Goal: Task Accomplishment & Management: Complete application form

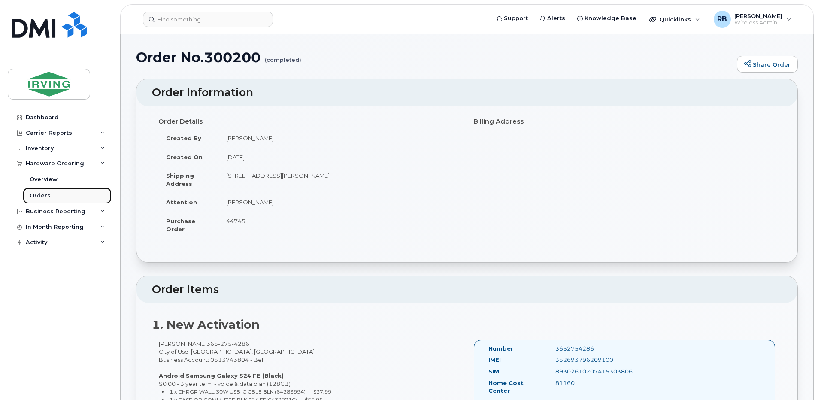
click at [43, 197] on div "Orders" at bounding box center [40, 196] width 21 height 8
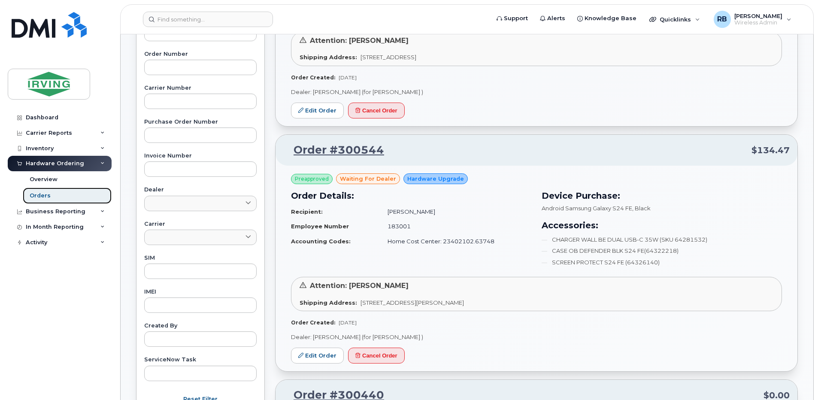
scroll to position [286, 0]
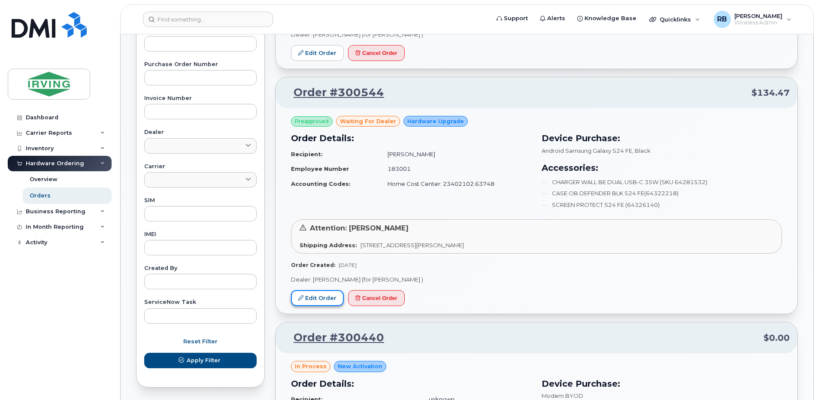
click at [331, 297] on link "Edit Order" at bounding box center [317, 298] width 53 height 16
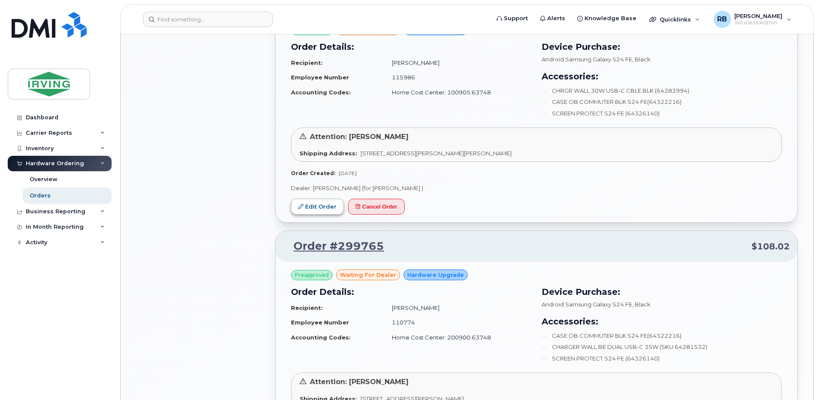
scroll to position [801, 0]
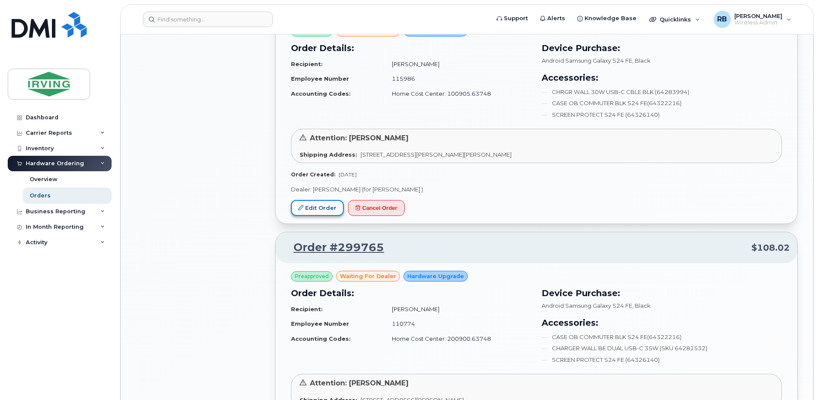
click at [321, 210] on link "Edit Order" at bounding box center [317, 208] width 53 height 16
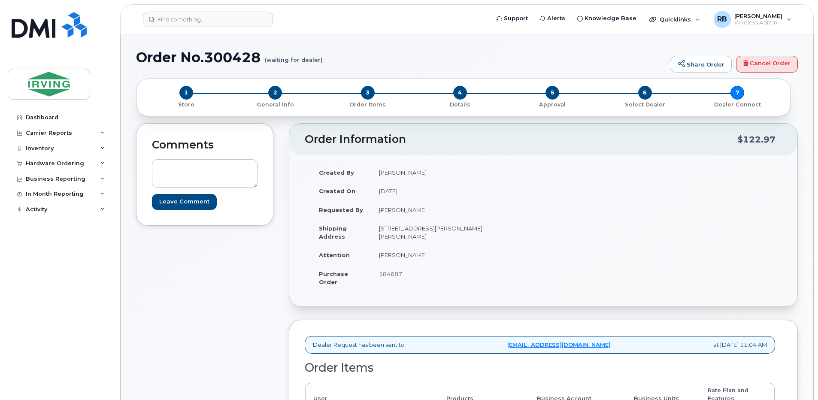
scroll to position [172, 0]
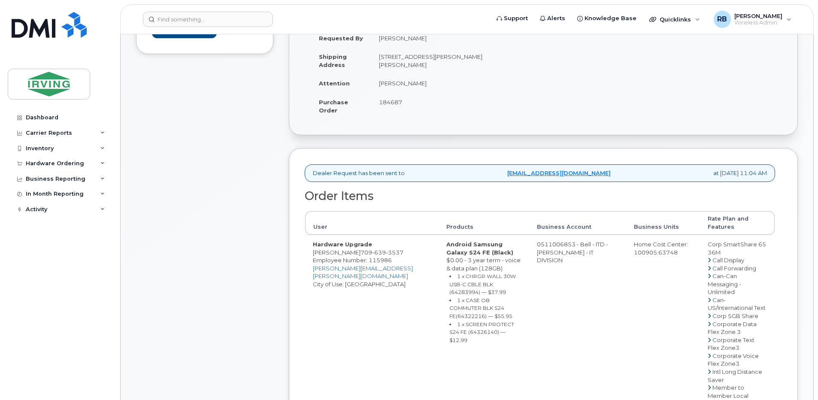
click at [393, 102] on span "184687" at bounding box center [390, 102] width 23 height 7
copy span "184687"
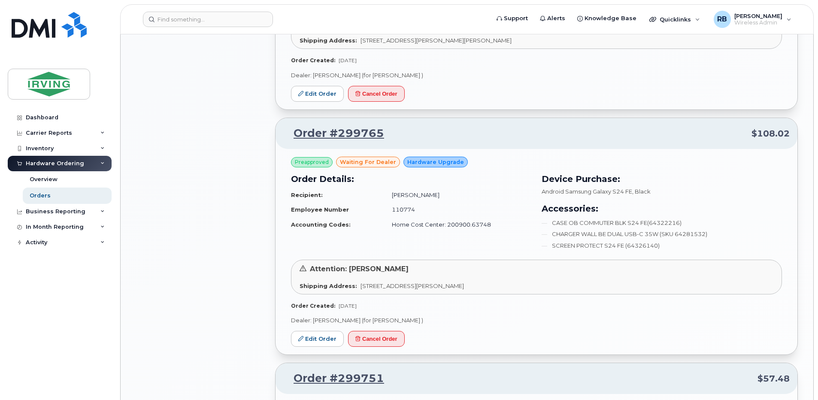
scroll to position [973, 0]
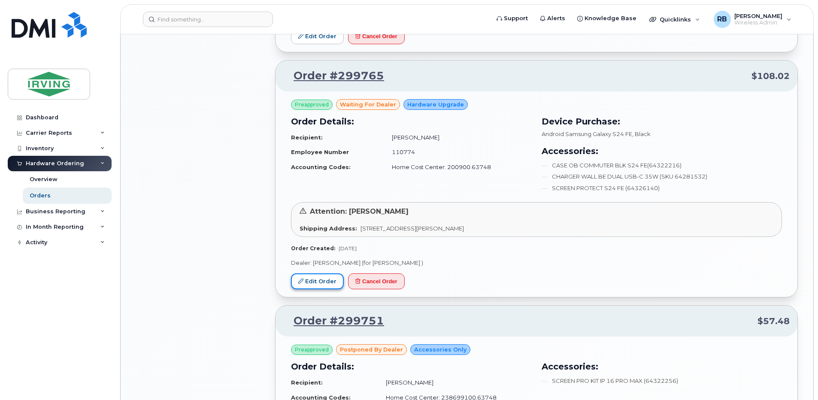
click at [317, 282] on link "Edit Order" at bounding box center [317, 281] width 53 height 16
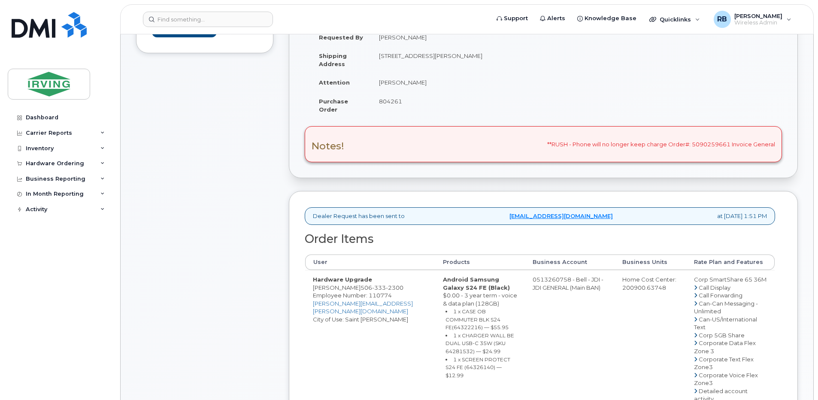
scroll to position [115, 0]
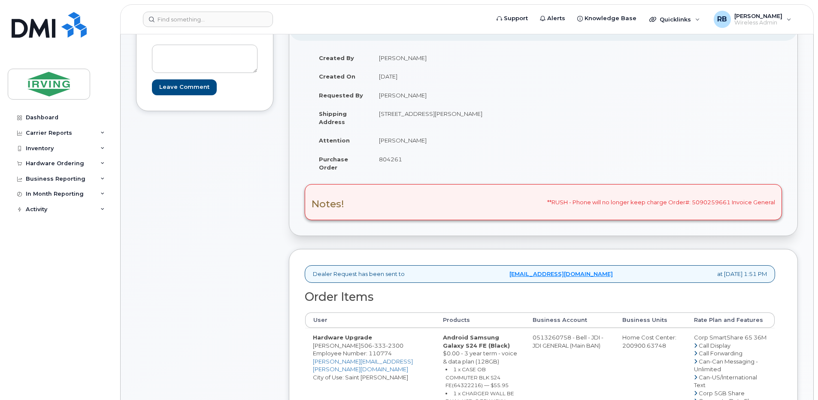
click at [388, 159] on span "804261" at bounding box center [390, 159] width 23 height 7
copy span "804261"
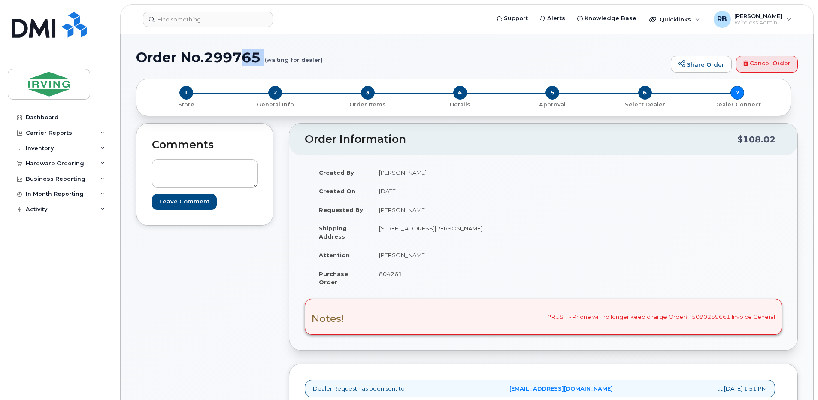
click at [243, 68] on div "Order No.299765 (waiting for dealer) Share Order Cancel Order" at bounding box center [467, 64] width 662 height 29
drag, startPoint x: 243, startPoint y: 68, endPoint x: 219, endPoint y: 58, distance: 26.1
click at [219, 58] on h1 "Order No.299765 (waiting for dealer)" at bounding box center [401, 57] width 530 height 15
drag, startPoint x: 206, startPoint y: 58, endPoint x: 258, endPoint y: 56, distance: 52.4
click at [258, 56] on h1 "Order No.299765 (waiting for dealer)" at bounding box center [401, 57] width 530 height 15
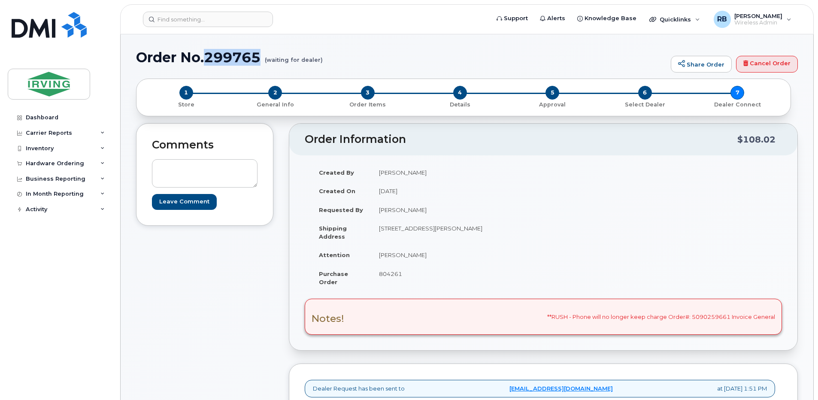
copy h1 "299765"
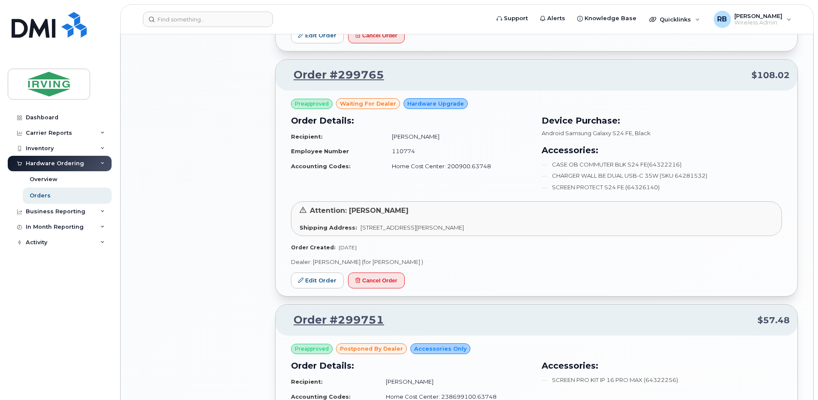
scroll to position [1030, 0]
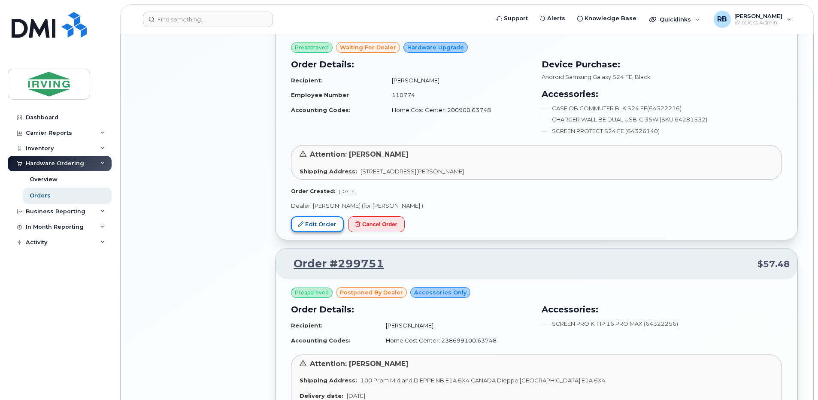
click at [318, 228] on link "Edit Order" at bounding box center [317, 224] width 53 height 16
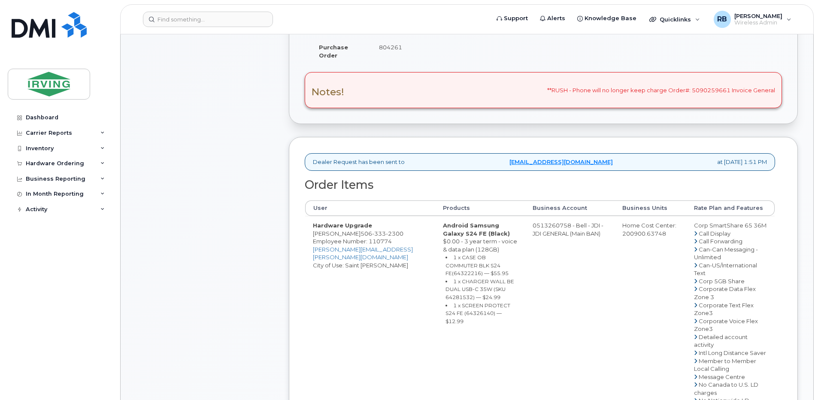
scroll to position [229, 0]
drag, startPoint x: 340, startPoint y: 231, endPoint x: 325, endPoint y: 234, distance: 15.3
drag, startPoint x: 341, startPoint y: 232, endPoint x: 315, endPoint y: 232, distance: 25.8
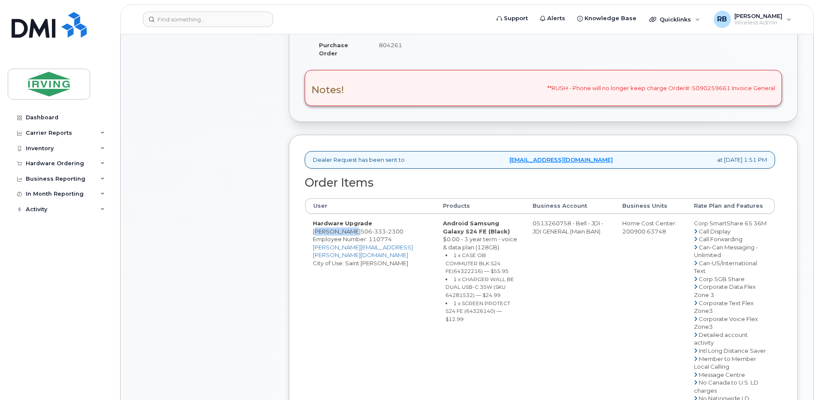
copy td "[PERSON_NAME]"
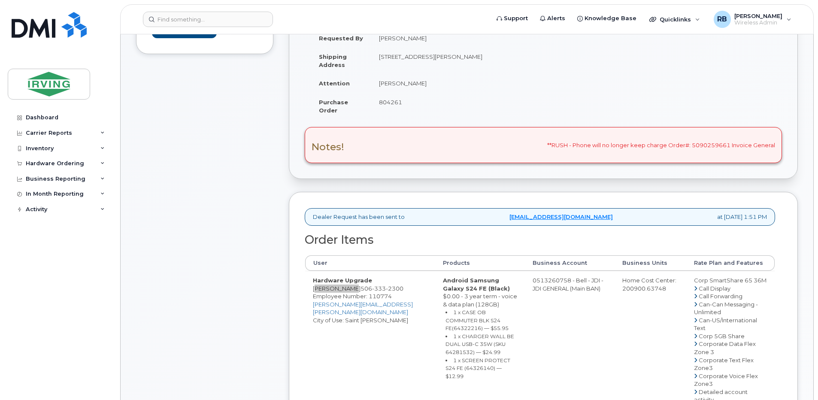
scroll to position [0, 0]
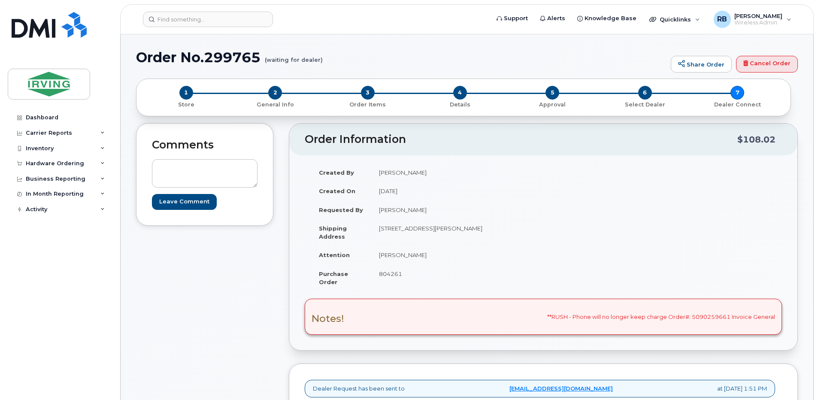
click at [387, 276] on span "804261" at bounding box center [390, 273] width 23 height 7
copy span "804261"
drag, startPoint x: 204, startPoint y: 55, endPoint x: 258, endPoint y: 56, distance: 53.7
click at [258, 56] on h1 "Order No.299765 (waiting for dealer)" at bounding box center [401, 57] width 530 height 15
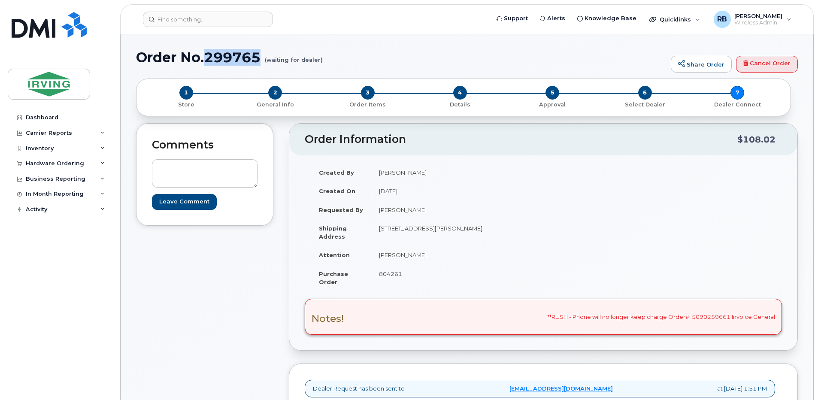
copy h1 "299765"
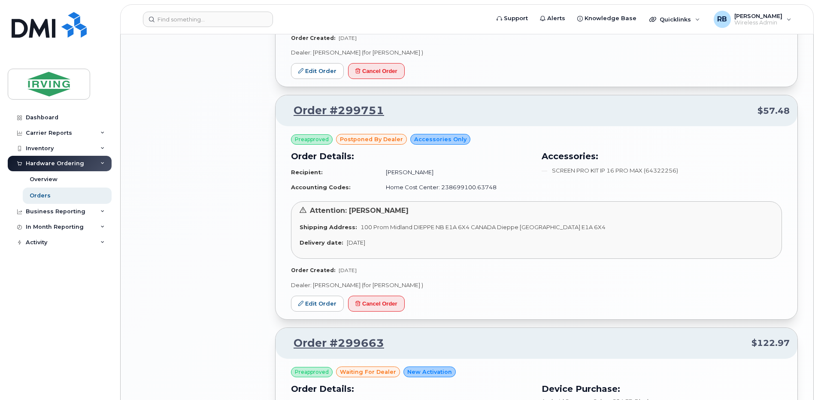
scroll to position [1202, 0]
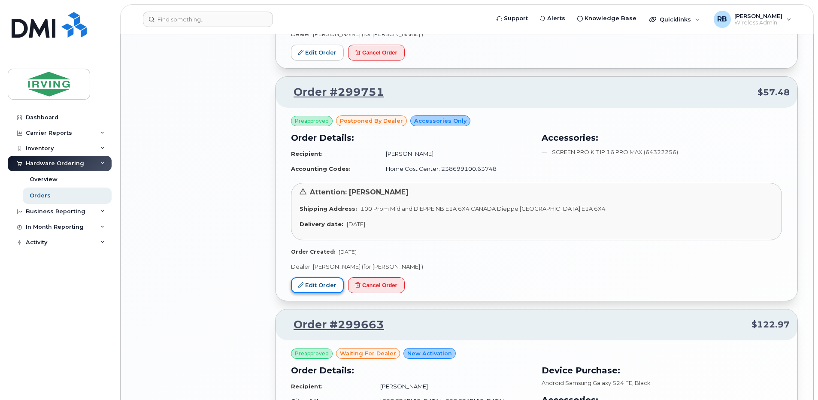
click at [322, 285] on link "Edit Order" at bounding box center [317, 285] width 53 height 16
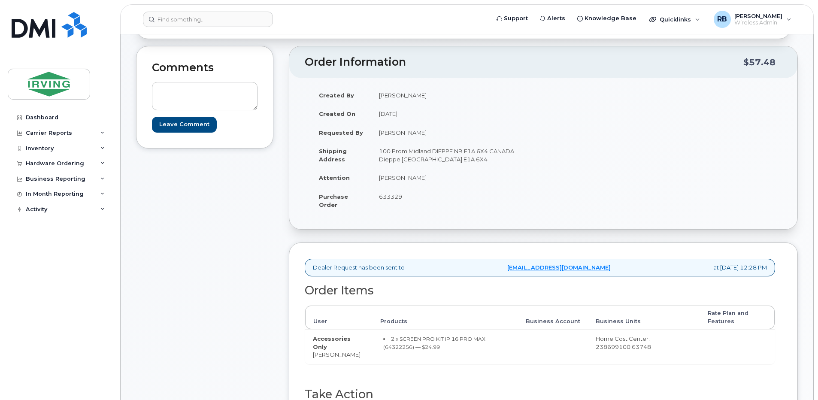
scroll to position [229, 0]
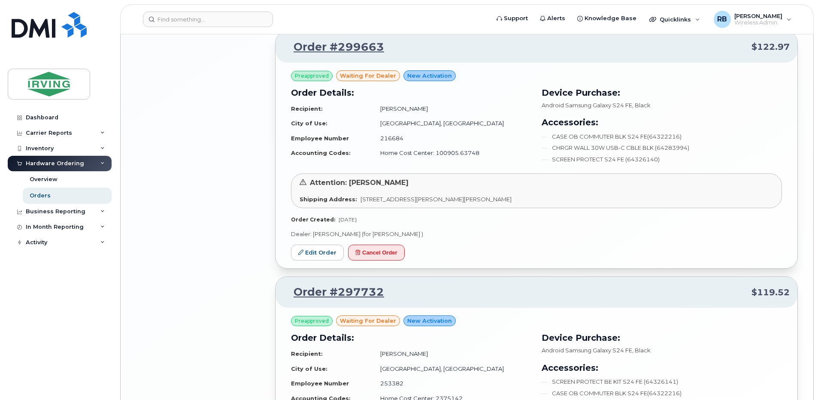
scroll to position [1488, 0]
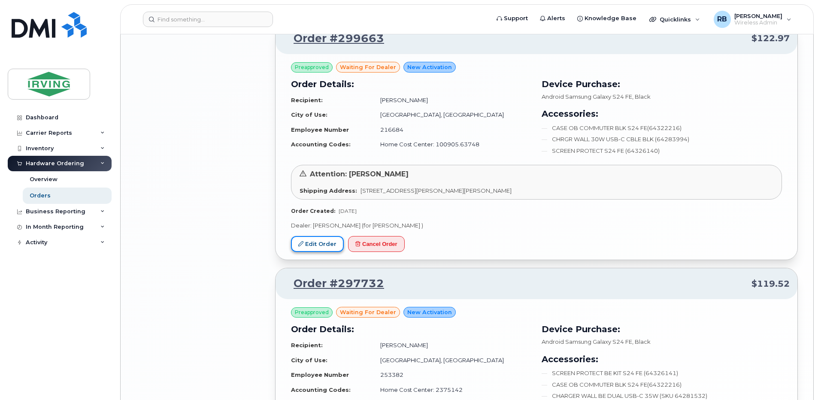
click at [325, 246] on link "Edit Order" at bounding box center [317, 244] width 53 height 16
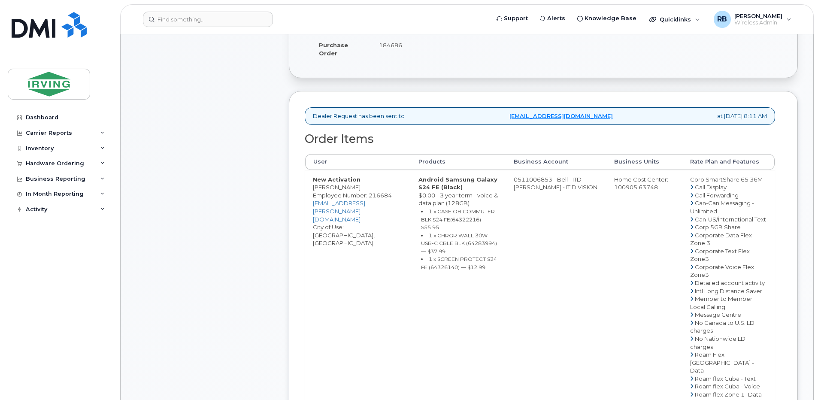
scroll to position [172, 0]
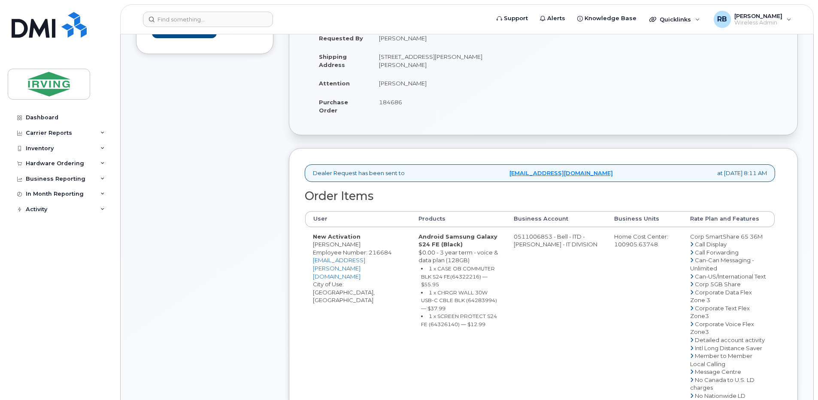
click at [386, 104] on span "184686" at bounding box center [390, 102] width 23 height 7
copy span "184686"
drag, startPoint x: 342, startPoint y: 243, endPoint x: 313, endPoint y: 245, distance: 28.4
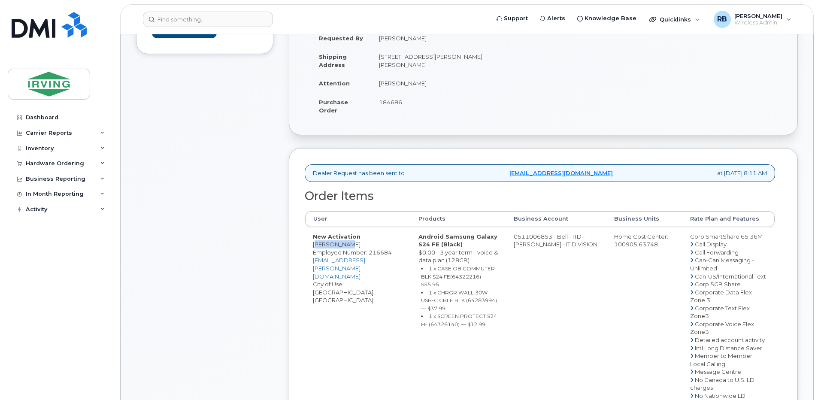
copy td "Lucas Seto"
click at [245, 186] on div "Comments Leave Comment" at bounding box center [204, 329] width 137 height 754
drag, startPoint x: 553, startPoint y: 236, endPoint x: 520, endPoint y: 238, distance: 33.5
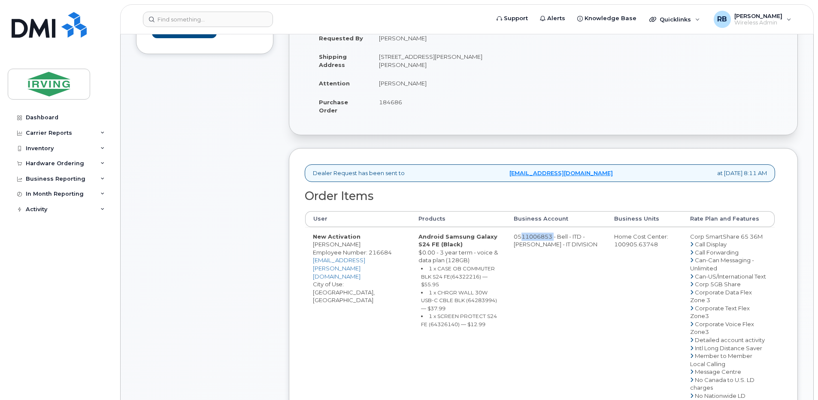
copy td "511006853"
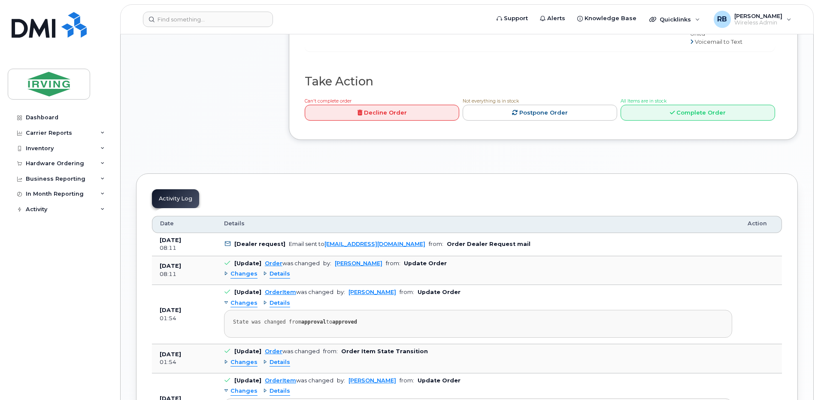
scroll to position [744, 0]
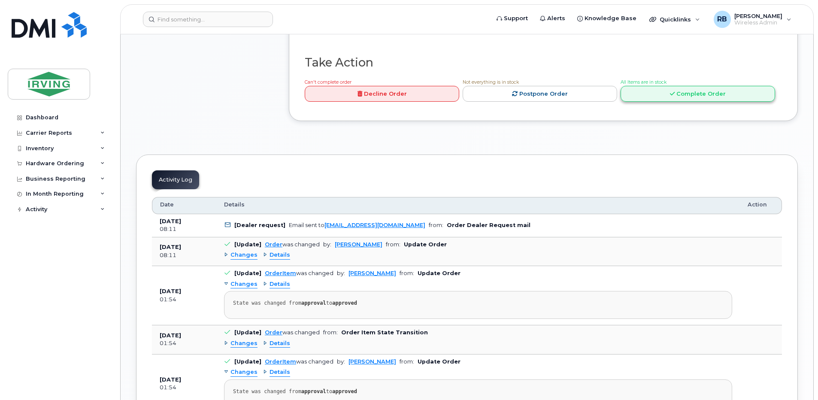
click at [651, 102] on link "Complete Order" at bounding box center [698, 94] width 154 height 16
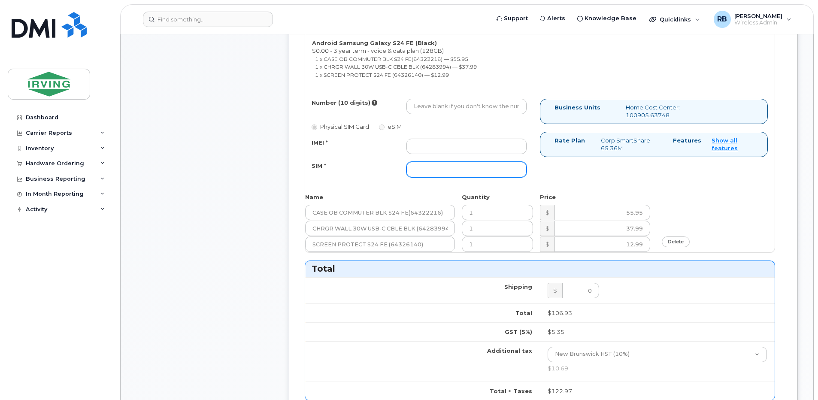
scroll to position [400, 0]
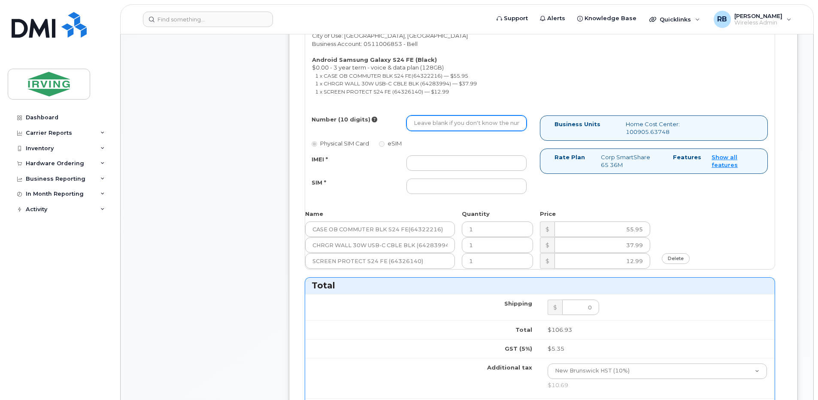
click at [467, 127] on input "Number (10 digits)" at bounding box center [466, 122] width 120 height 15
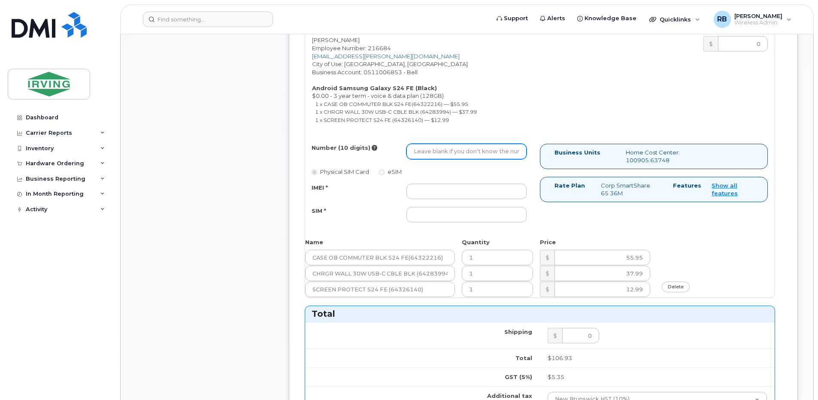
scroll to position [343, 0]
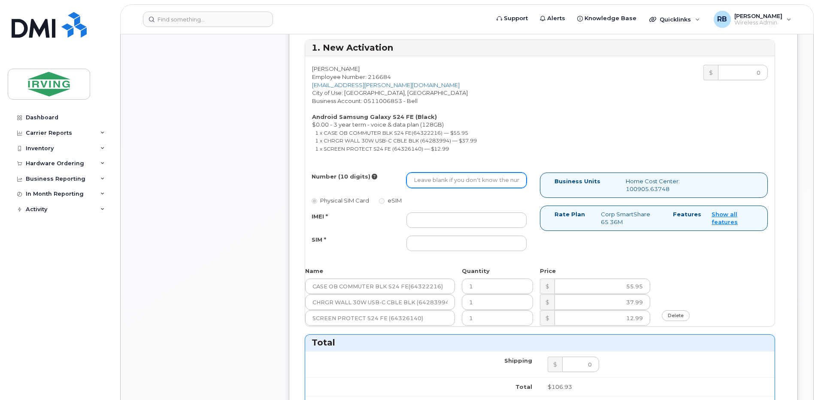
click at [423, 180] on input "Number (10 digits)" at bounding box center [466, 180] width 120 height 15
type input "7826414593"
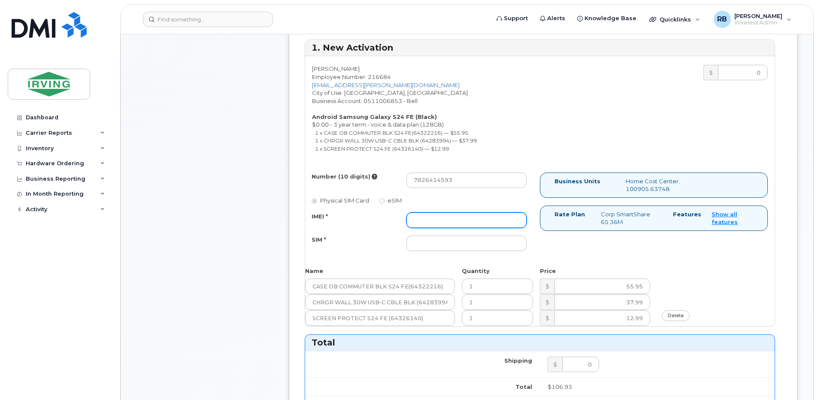
click at [479, 222] on input "IMEI *" at bounding box center [466, 219] width 120 height 15
type input "352693796065429"
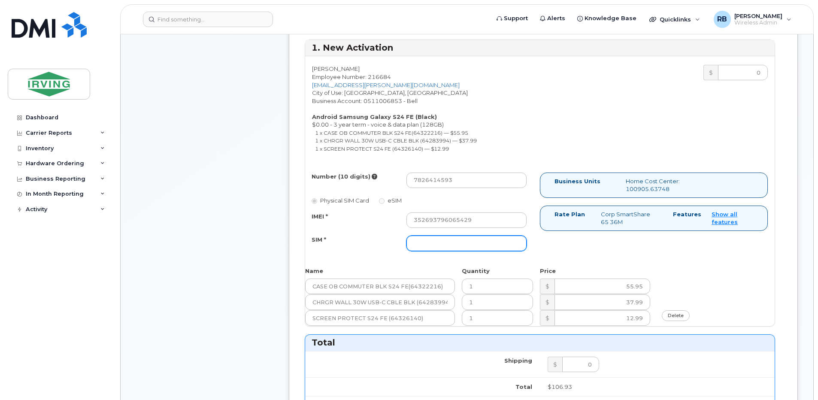
click at [432, 241] on input "SIM *" at bounding box center [466, 243] width 120 height 15
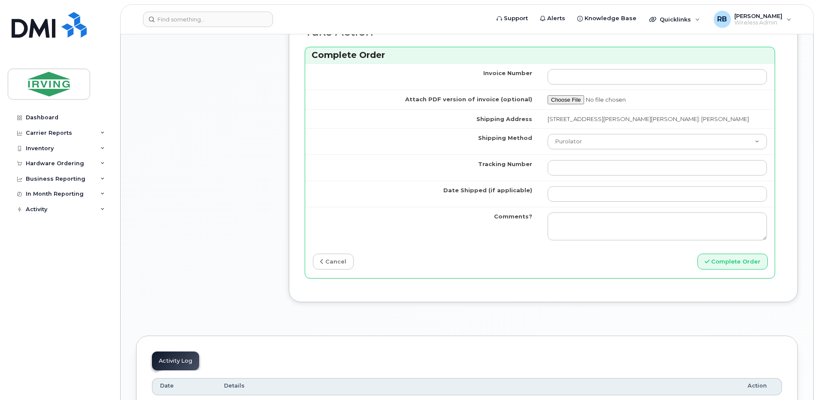
scroll to position [801, 0]
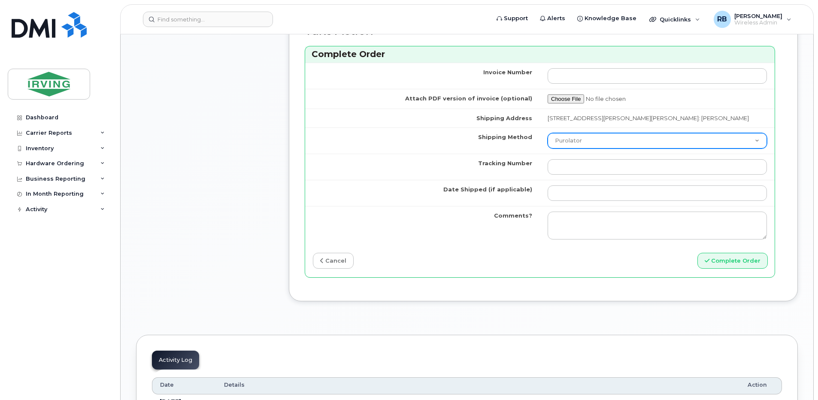
type input "89302610207415302162"
click at [571, 141] on select "Purolator UPS FedEx Canada Post Courier Other Drop Off Pick Up" at bounding box center [657, 140] width 219 height 15
select select "Courier"
click at [548, 133] on select "Purolator UPS FedEx Canada Post Courier Other Drop Off Pick Up" at bounding box center [657, 140] width 219 height 15
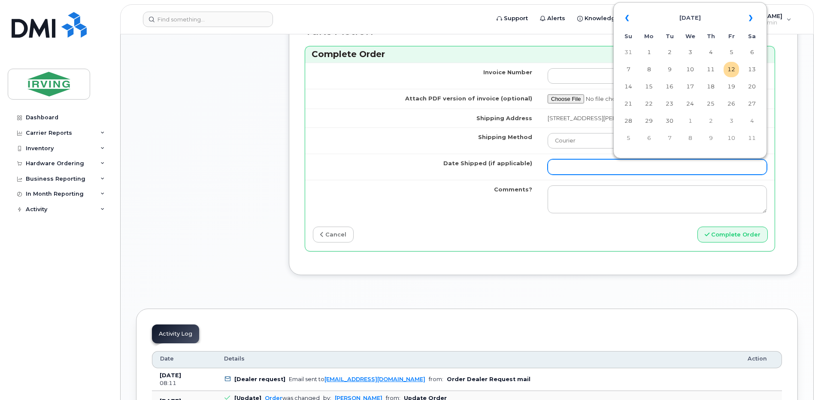
click at [570, 168] on input "Date Shipped (if applicable)" at bounding box center [657, 166] width 219 height 15
click at [687, 90] on td "17" at bounding box center [689, 86] width 15 height 15
type input "2025-09-17"
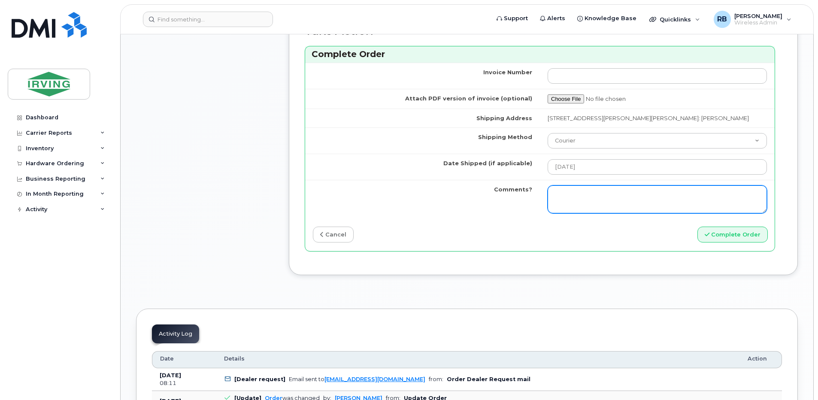
click at [613, 198] on textarea "Comments?" at bounding box center [657, 199] width 219 height 28
type textarea "p"
type textarea "Please be advised the order has been completed. SO#26205574 Allow 1-3 business …"
click at [594, 200] on textarea "Please be advised the order has been completed. SO#26205574 Allow 1-3 business …" at bounding box center [657, 199] width 219 height 28
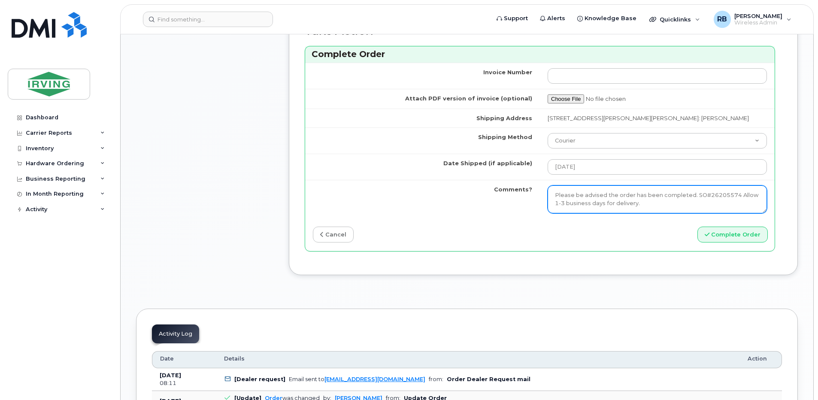
click at [594, 200] on textarea "Please be advised the order has been completed. SO#26205574 Allow 1-3 business …" at bounding box center [657, 199] width 219 height 28
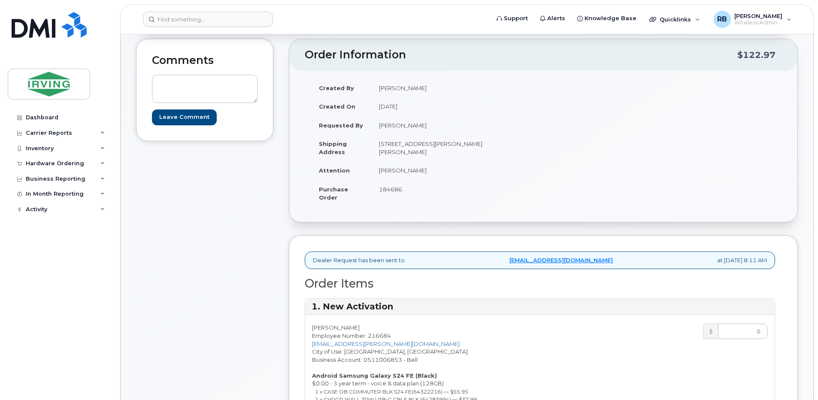
scroll to position [57, 0]
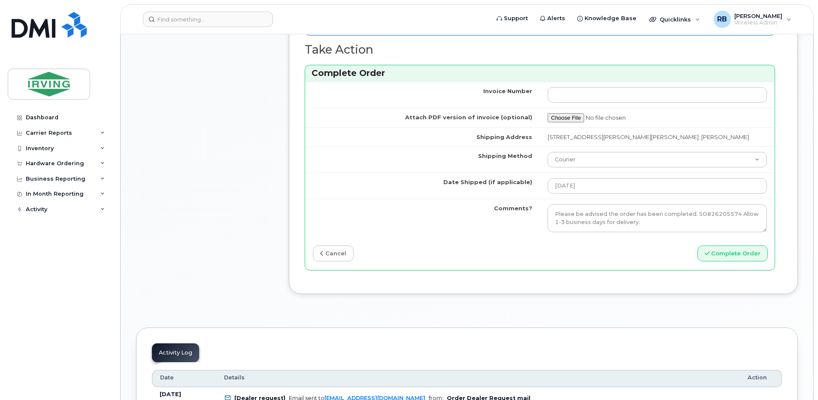
scroll to position [801, 0]
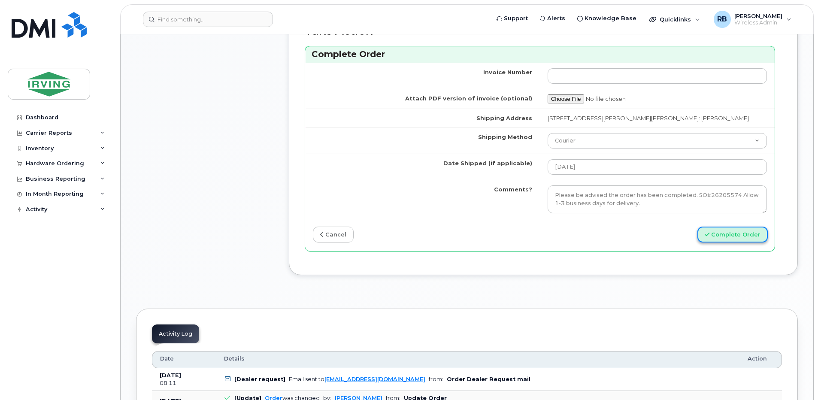
click at [714, 235] on button "Complete Order" at bounding box center [732, 235] width 70 height 16
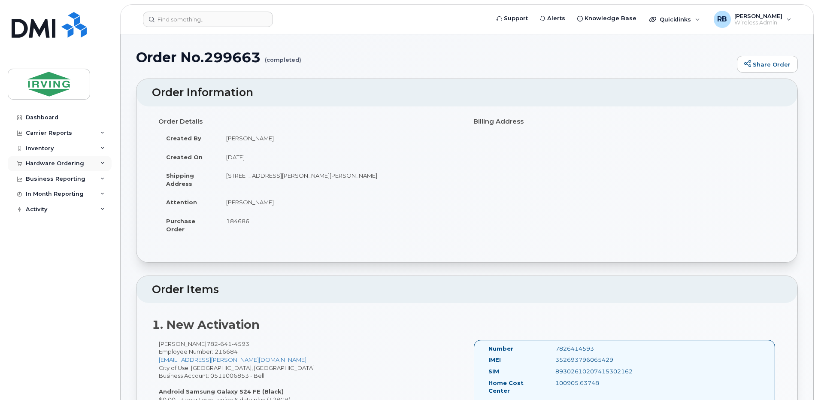
click at [58, 163] on div "Hardware Ordering" at bounding box center [55, 163] width 58 height 7
click at [47, 196] on div "Orders" at bounding box center [40, 196] width 21 height 8
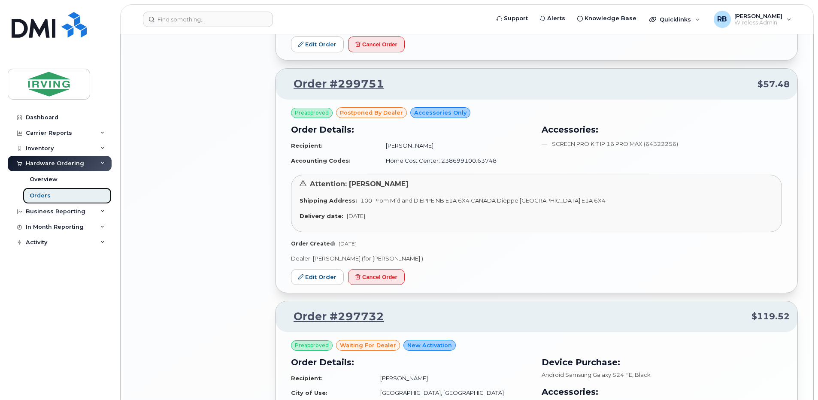
scroll to position [1194, 0]
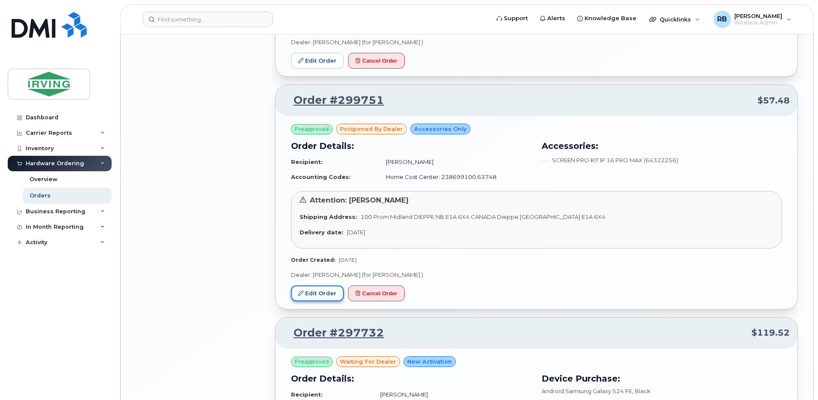
click at [317, 290] on link "Edit Order" at bounding box center [317, 293] width 53 height 16
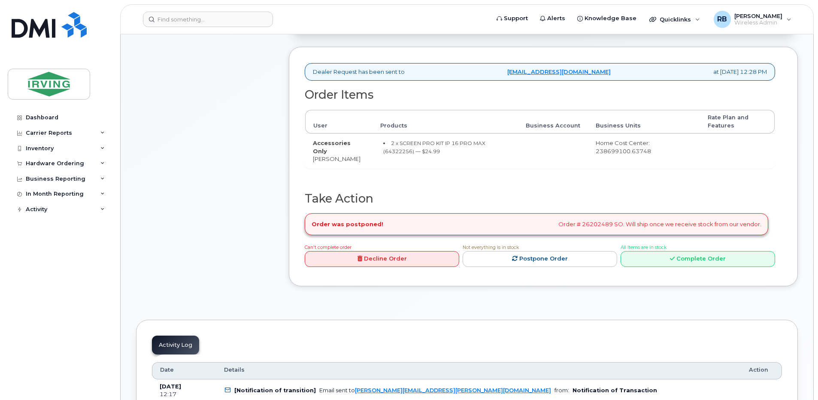
scroll to position [172, 0]
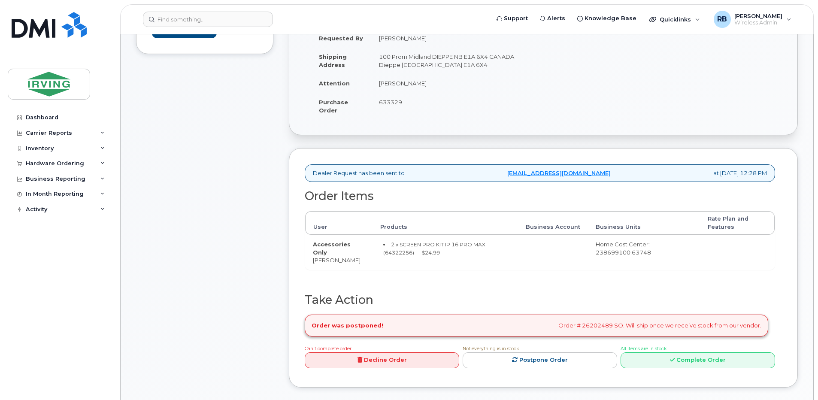
click at [391, 253] on small "2 x SCREEN PRO KIT IP 16 PRO MAX (64322256) — $24.99" at bounding box center [434, 248] width 102 height 15
copy small "64322256"
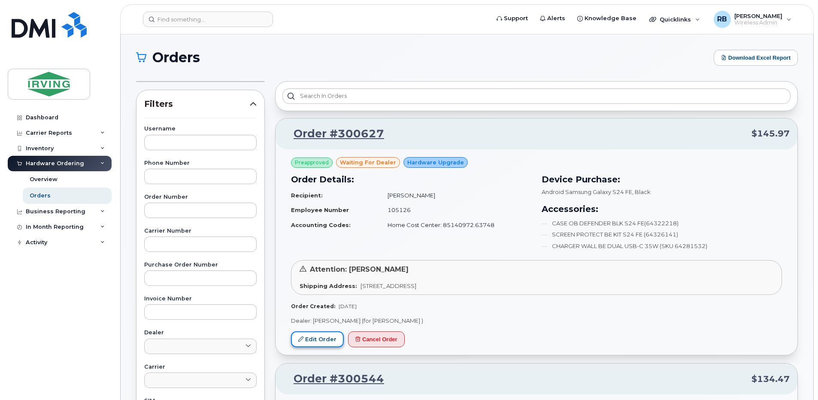
click at [317, 340] on link "Edit Order" at bounding box center [317, 339] width 53 height 16
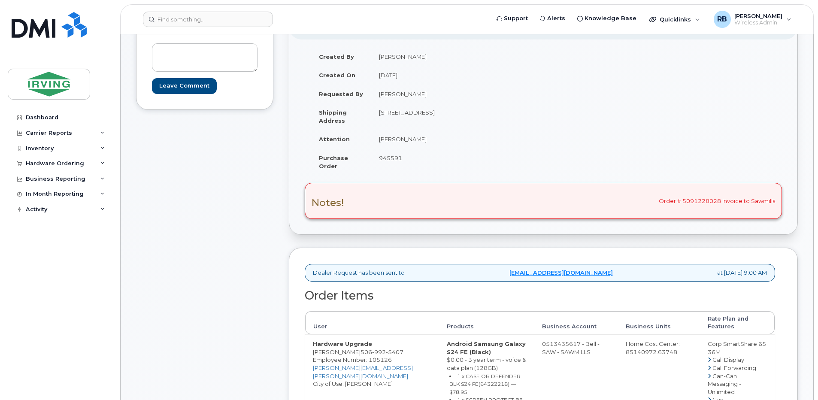
scroll to position [115, 0]
click at [399, 160] on span "945591" at bounding box center [390, 159] width 23 height 7
copy span "945591"
click at [428, 144] on td "[PERSON_NAME]" at bounding box center [454, 140] width 166 height 19
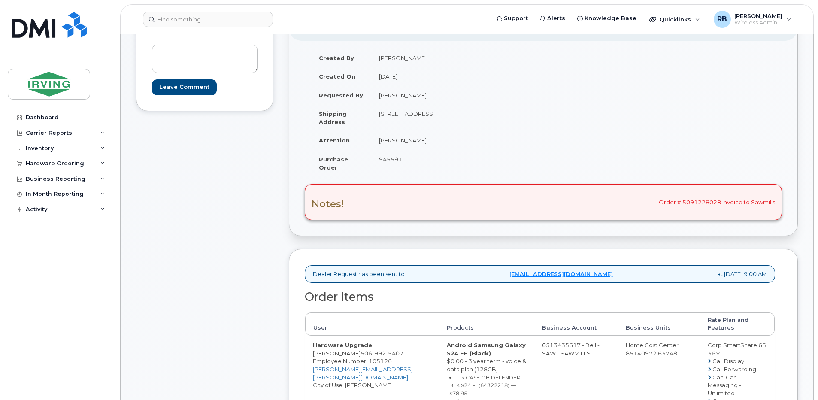
drag, startPoint x: 430, startPoint y: 142, endPoint x: 381, endPoint y: 142, distance: 49.4
click at [381, 142] on td "[PERSON_NAME]" at bounding box center [454, 140] width 166 height 19
copy td "[PERSON_NAME]"
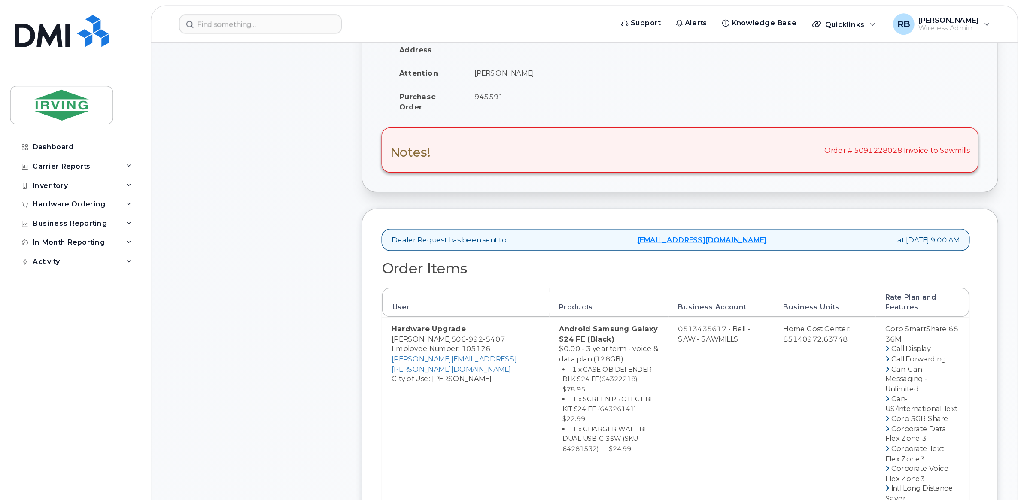
scroll to position [343, 0]
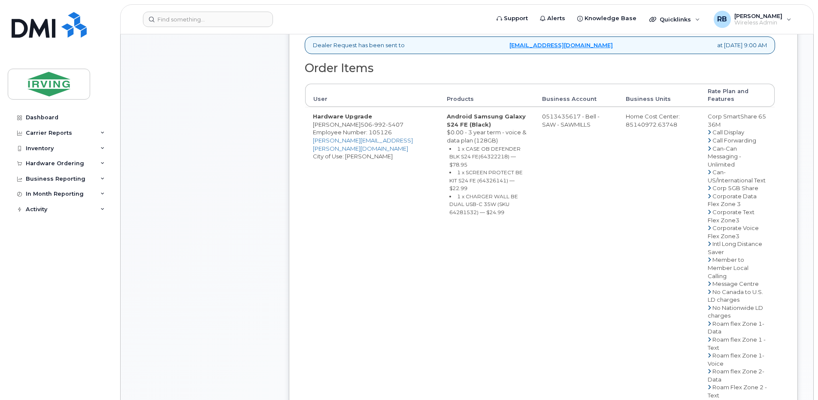
click at [459, 156] on small "1 x CASE OB DEFENDER BLK S24 FE(64322218) — $78.95" at bounding box center [484, 156] width 71 height 22
copy small "64322218"
click at [458, 175] on small "1 x SCREEN PROTECT BE KIT S24 FE (64326141) — $22.99" at bounding box center [485, 180] width 73 height 22
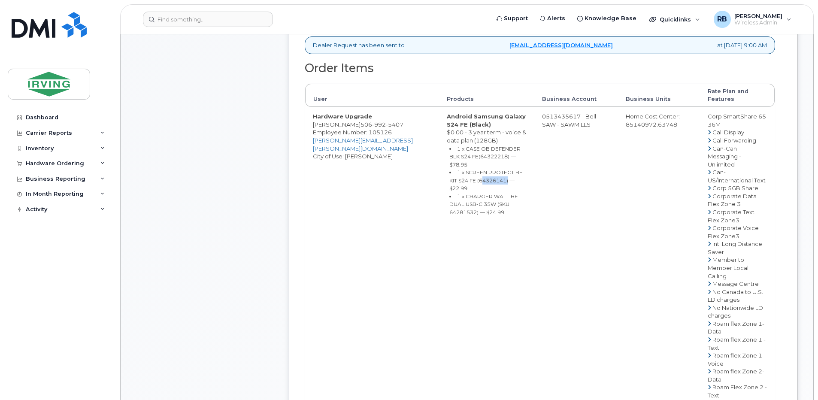
copy small "64326141"
click at [475, 193] on small "1 x CHARGER WALL BE DUAL USB-C 35W (SKU 64281532) — $24.99" at bounding box center [483, 204] width 69 height 22
copy small "64281532"
click at [540, 116] on td "0513435617 - Bell - SAW - SAWMILLS" at bounding box center [576, 323] width 84 height 433
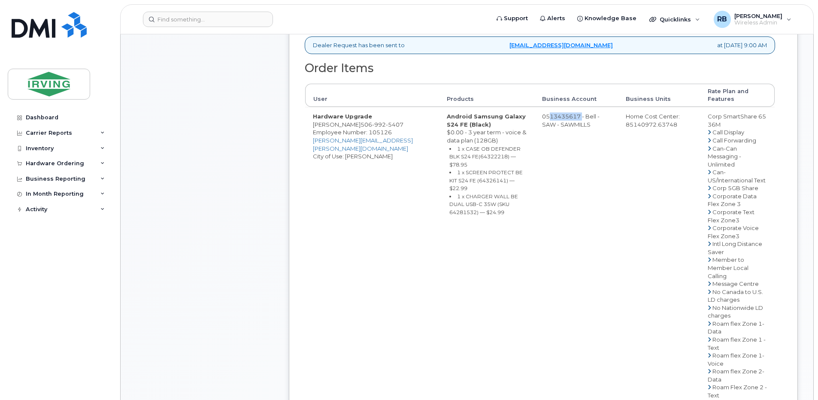
drag, startPoint x: 534, startPoint y: 115, endPoint x: 568, endPoint y: 115, distance: 33.5
click at [568, 115] on td "0513435617 - Bell - SAW - SAWMILLS" at bounding box center [576, 323] width 84 height 433
copy td "513435617"
click at [379, 125] on span "992" at bounding box center [379, 124] width 14 height 7
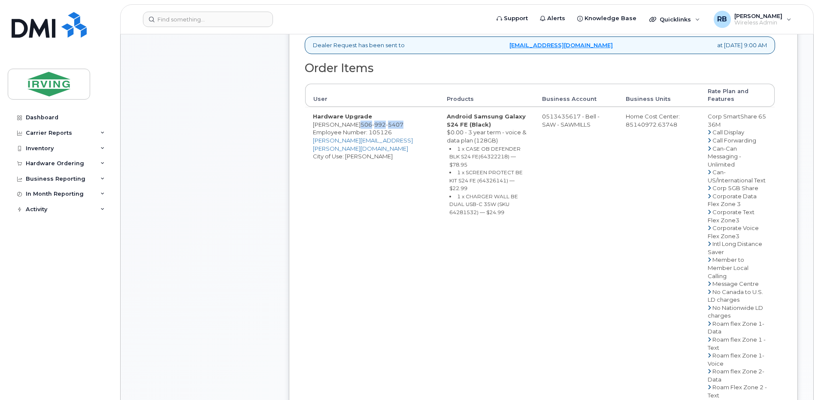
copy span "506 992 5407"
click at [236, 118] on div "Comments Leave Comment" at bounding box center [204, 211] width 137 height 862
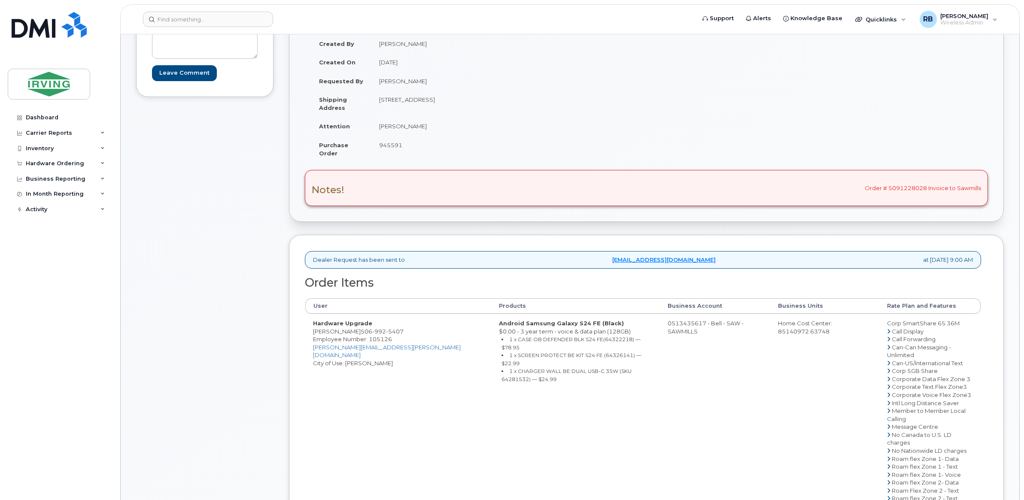
scroll to position [57, 0]
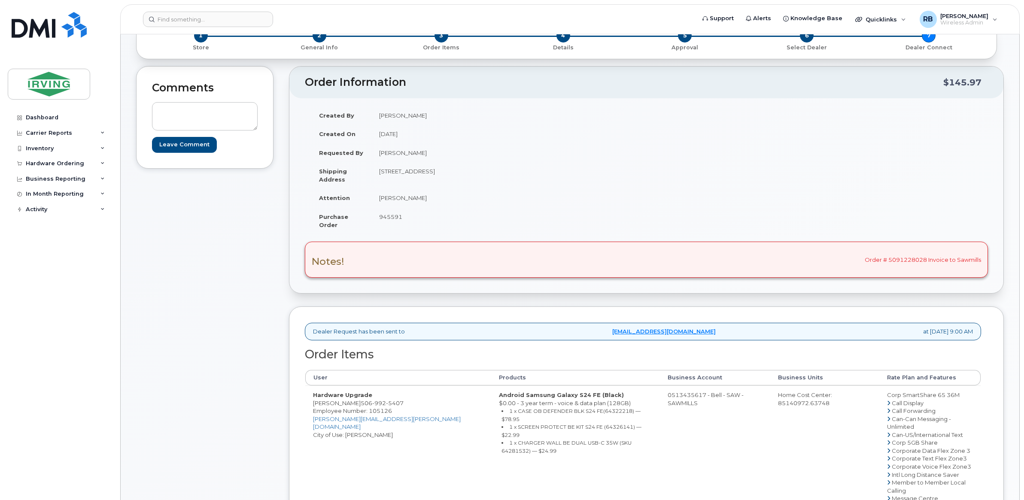
click at [268, 308] on div "Comments Leave Comment" at bounding box center [204, 417] width 137 height 703
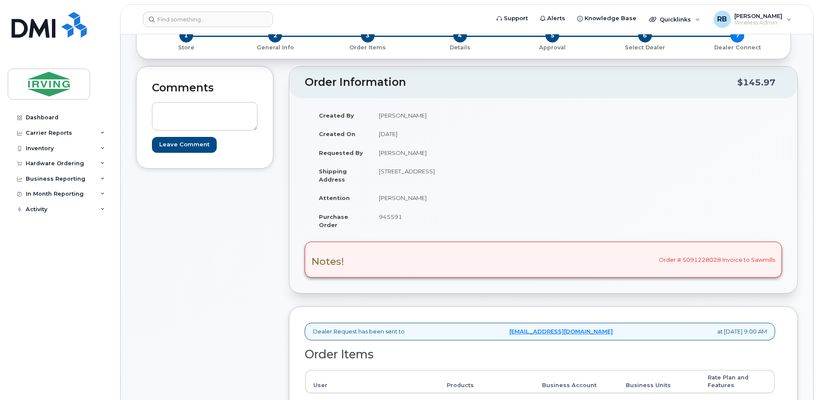
scroll to position [0, 0]
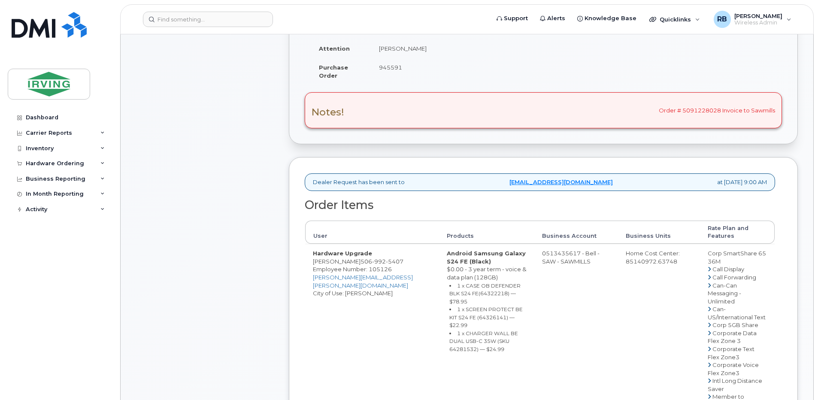
scroll to position [229, 0]
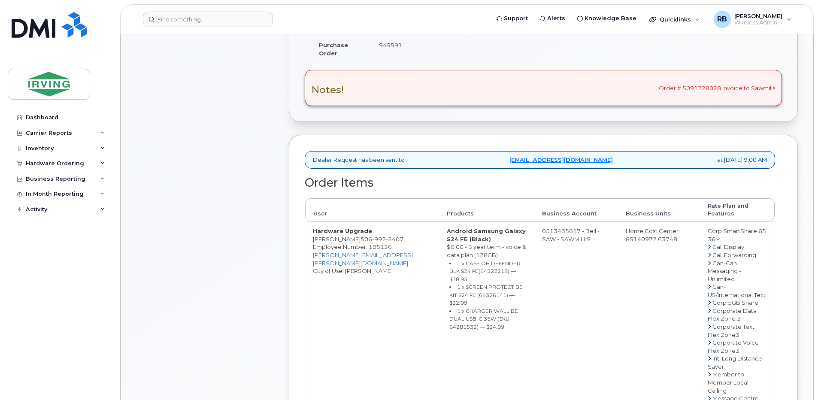
click at [207, 162] on div "Comments Leave Comment" at bounding box center [204, 325] width 137 height 862
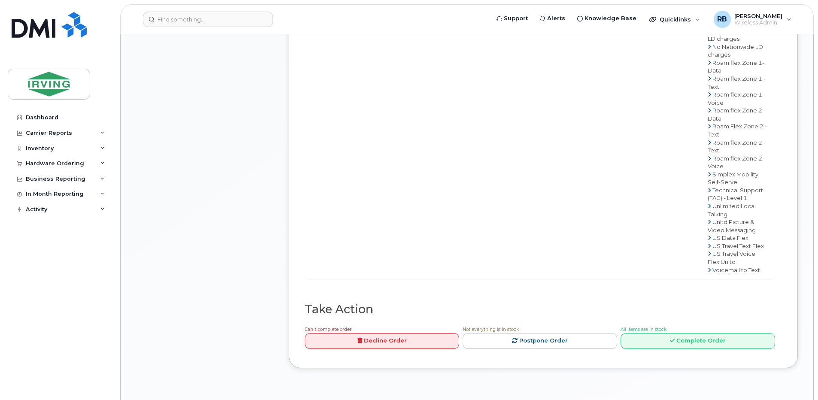
scroll to position [630, 0]
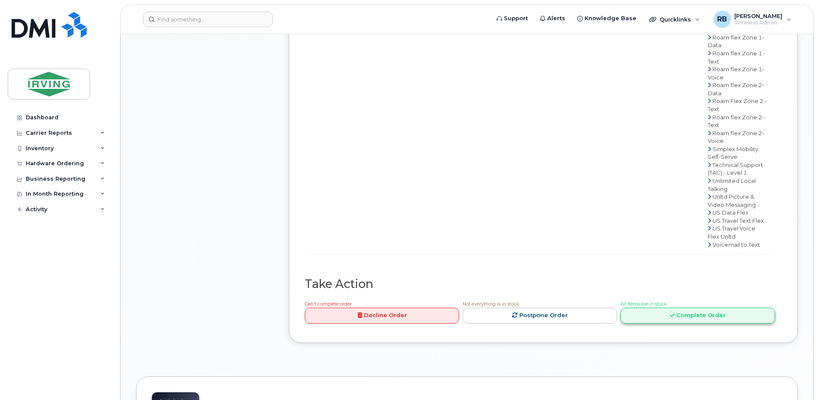
click at [663, 308] on link "Complete Order" at bounding box center [698, 316] width 154 height 16
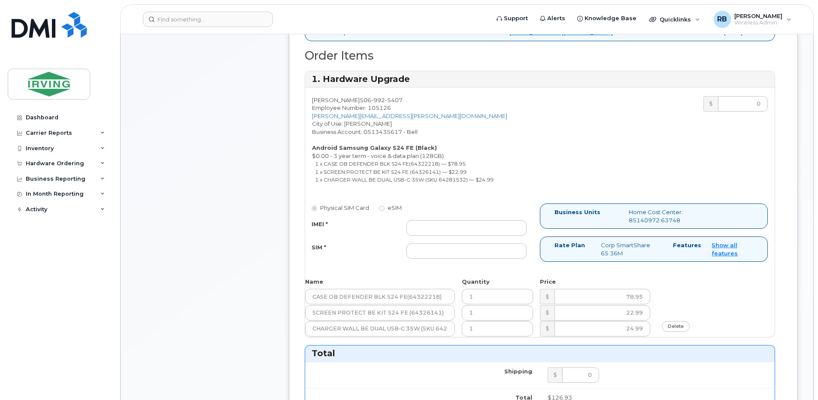
scroll to position [343, 0]
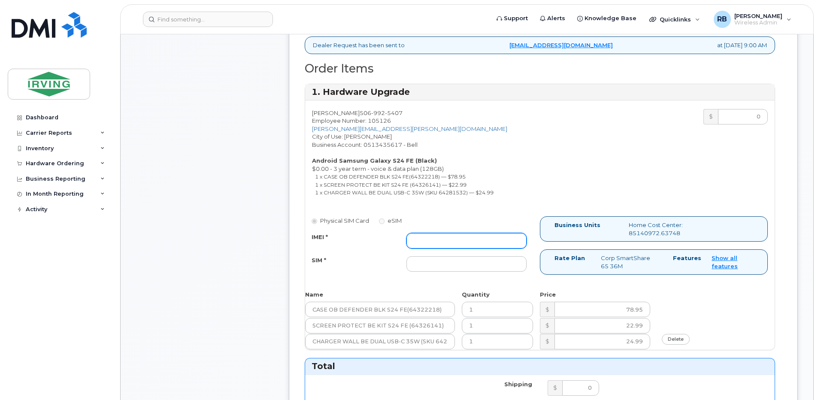
click at [450, 241] on input "IMEI *" at bounding box center [466, 240] width 120 height 15
type input "352693796062780"
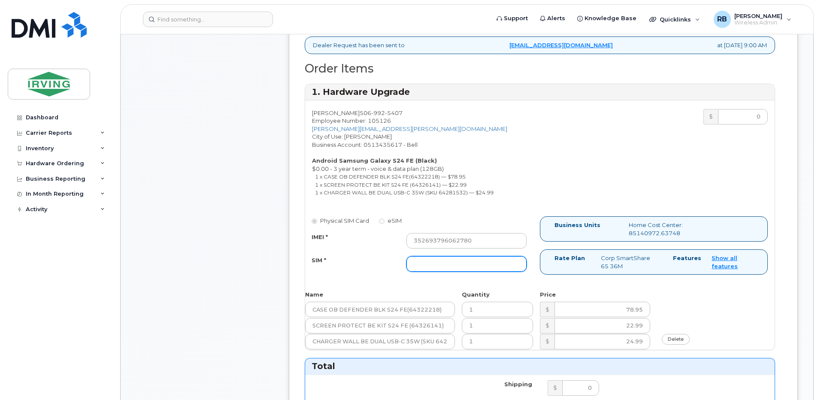
click at [463, 263] on input "SIM *" at bounding box center [466, 263] width 120 height 15
type input "89302610207415303855"
click at [350, 254] on div "IMEI * 352693796062780 SIM * 89302610207415303855" at bounding box center [419, 252] width 228 height 39
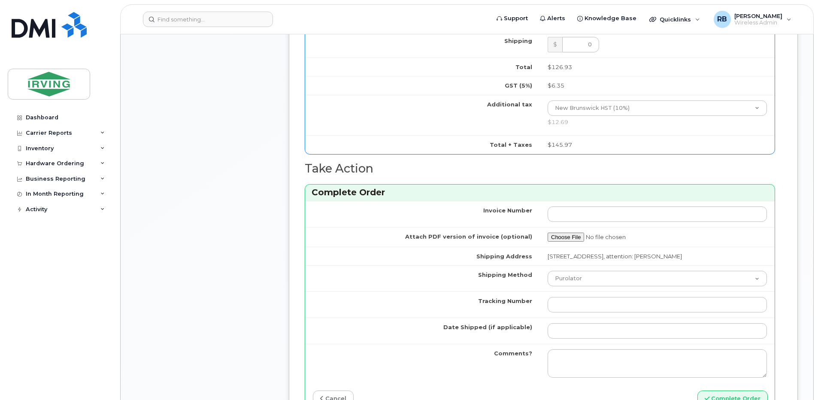
scroll to position [744, 0]
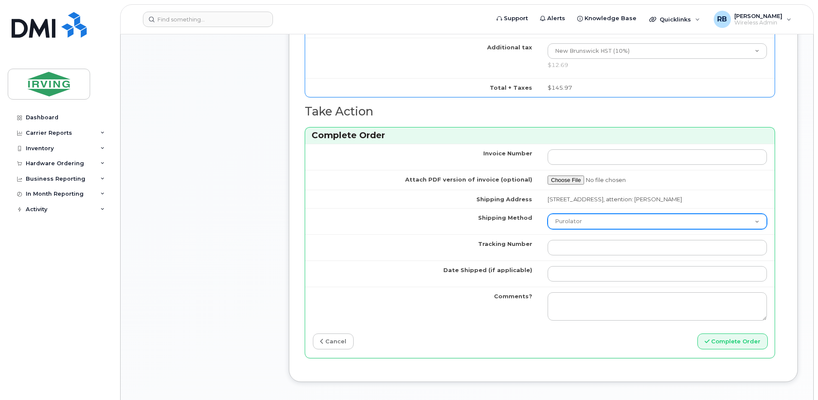
click at [563, 222] on select "Purolator UPS FedEx Canada Post Courier Other Drop Off Pick Up" at bounding box center [657, 221] width 219 height 15
select select "Courier"
click at [548, 214] on select "Purolator UPS FedEx Canada Post Courier Other Drop Off Pick Up" at bounding box center [657, 221] width 219 height 15
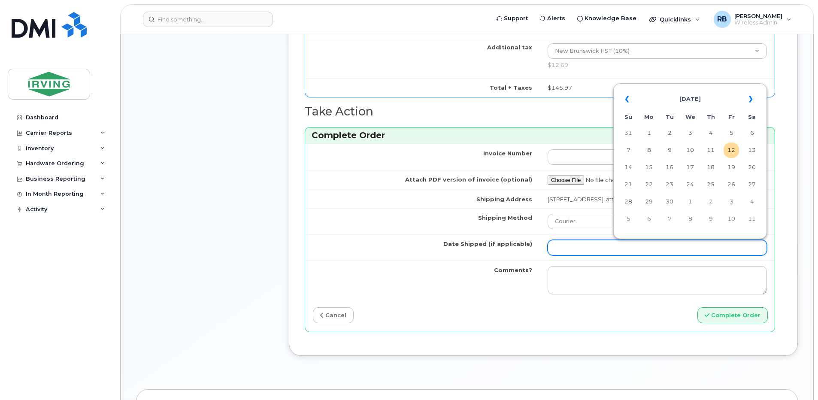
click at [573, 245] on input "Date Shipped (if applicable)" at bounding box center [657, 247] width 219 height 15
click at [690, 169] on td "17" at bounding box center [689, 167] width 15 height 15
type input "2025-09-17"
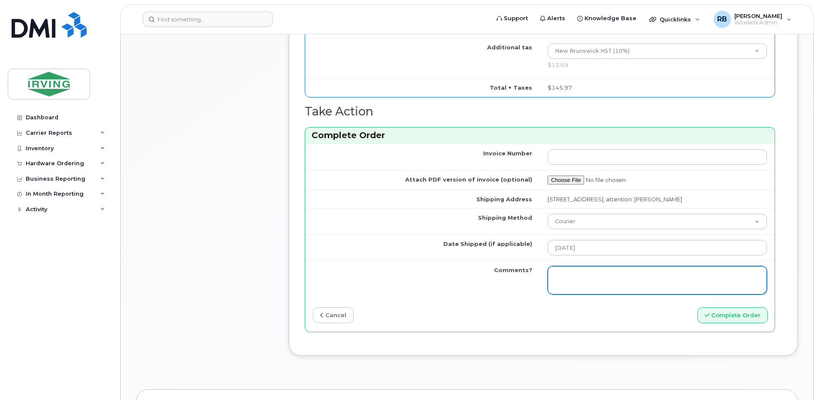
click at [607, 269] on textarea "Comments?" at bounding box center [657, 280] width 219 height 28
type textarea "Please be advised the order has been completed. SO#26206019 Allow 1-3 business …"
click at [639, 285] on textarea "Please be advised the order has been completed. SO#26206019 Allow 1-3 business …" at bounding box center [657, 280] width 219 height 28
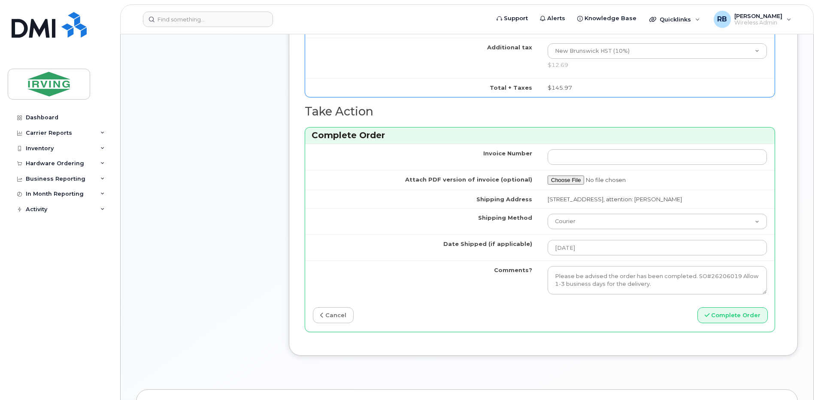
click at [745, 317] on button "Complete Order" at bounding box center [732, 315] width 70 height 16
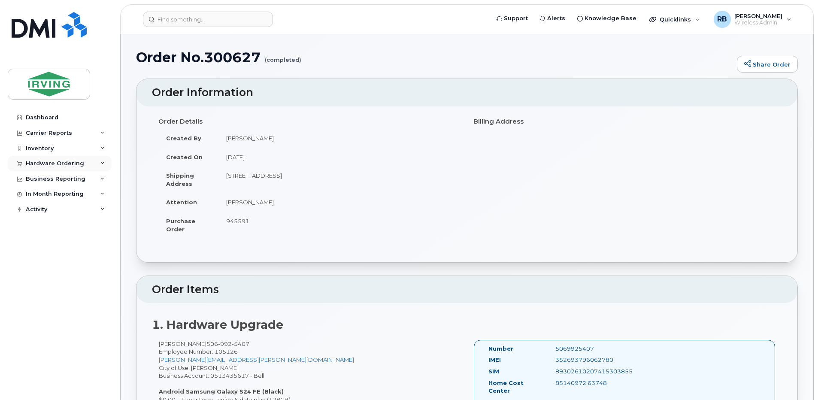
drag, startPoint x: 66, startPoint y: 164, endPoint x: 56, endPoint y: 168, distance: 10.2
click at [66, 164] on div "Hardware Ordering" at bounding box center [55, 163] width 58 height 7
click at [45, 197] on div "Orders" at bounding box center [40, 196] width 21 height 8
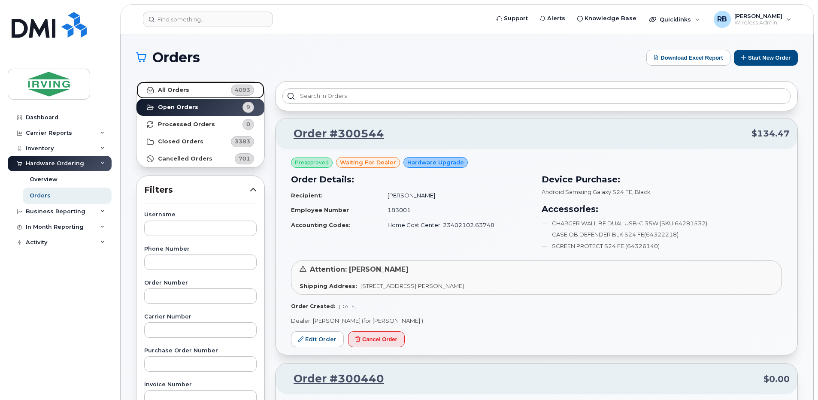
click at [167, 92] on strong "All Orders" at bounding box center [173, 90] width 31 height 7
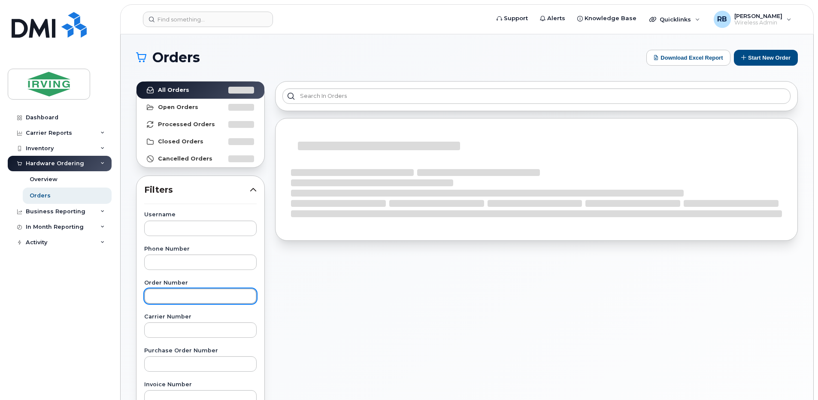
click at [170, 295] on input "text" at bounding box center [200, 295] width 112 height 15
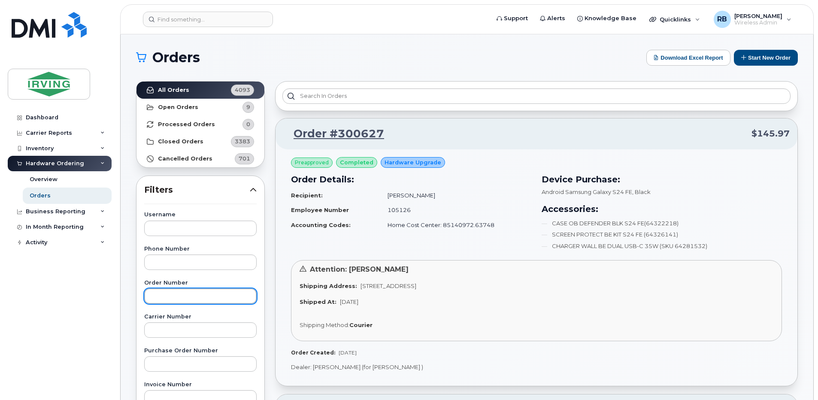
paste input "300606"
type input "300606"
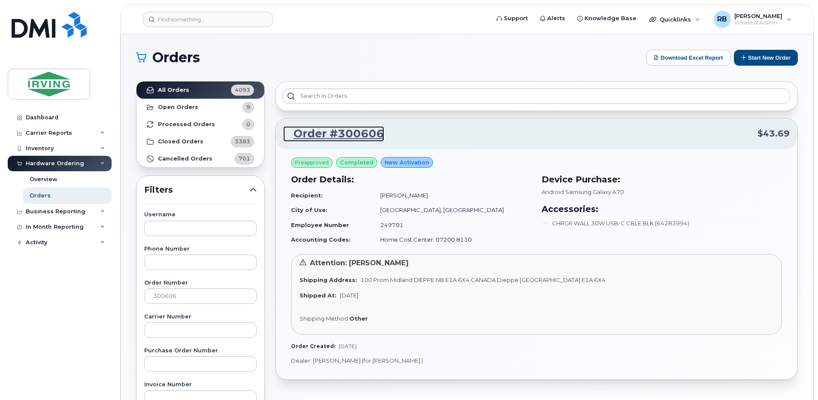
click at [324, 133] on link "Order #300606" at bounding box center [333, 133] width 101 height 15
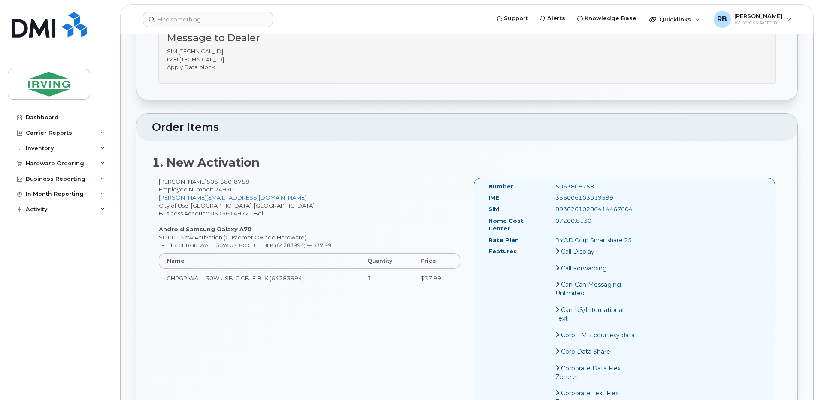
scroll to position [229, 0]
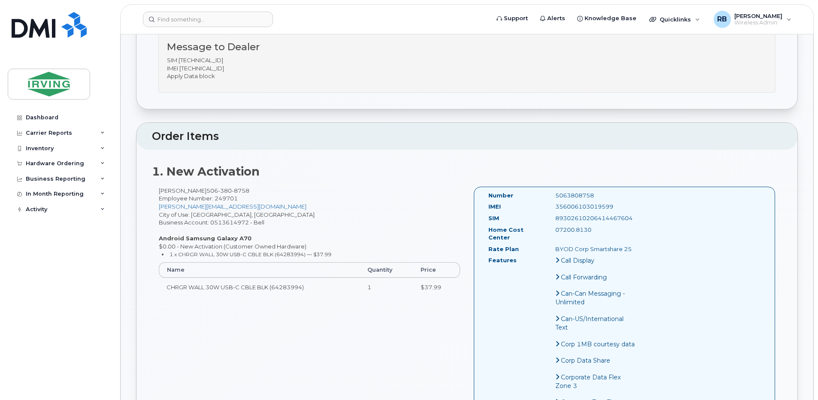
click at [216, 191] on span "[PHONE_NUMBER]" at bounding box center [227, 190] width 43 height 7
copy span "[PHONE_NUMBER]"
click at [71, 166] on div "Hardware Ordering" at bounding box center [55, 163] width 58 height 7
click at [53, 193] on link "Orders" at bounding box center [67, 196] width 89 height 16
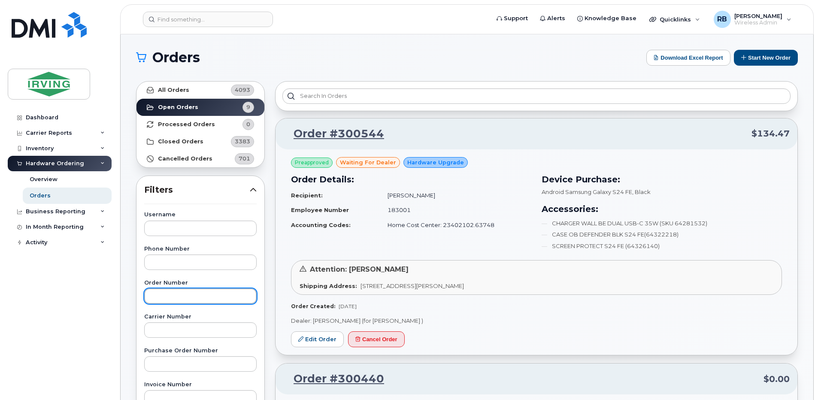
click at [163, 292] on input "text" at bounding box center [200, 295] width 112 height 15
paste input "300200"
type input "300200"
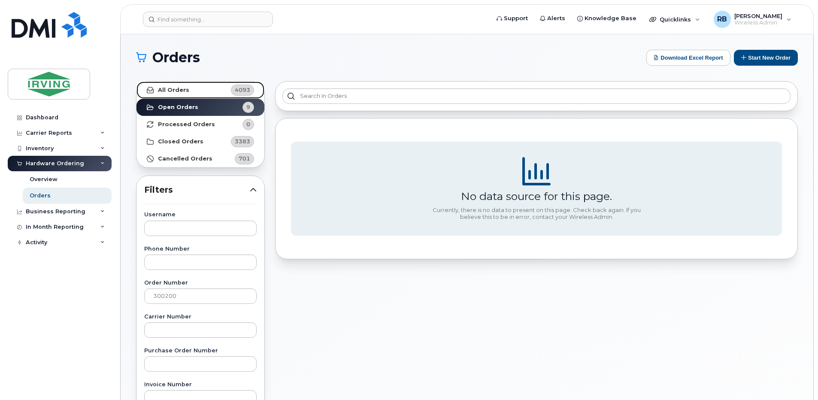
click at [193, 90] on link "All Orders 4093" at bounding box center [200, 90] width 128 height 17
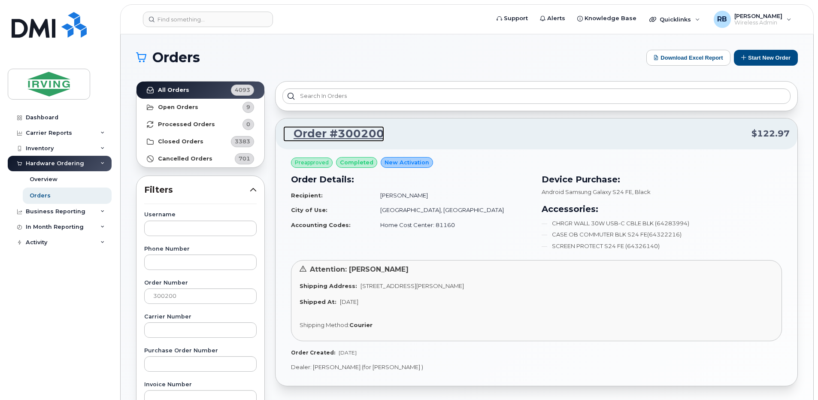
click at [301, 131] on link "Order #300200" at bounding box center [333, 133] width 101 height 15
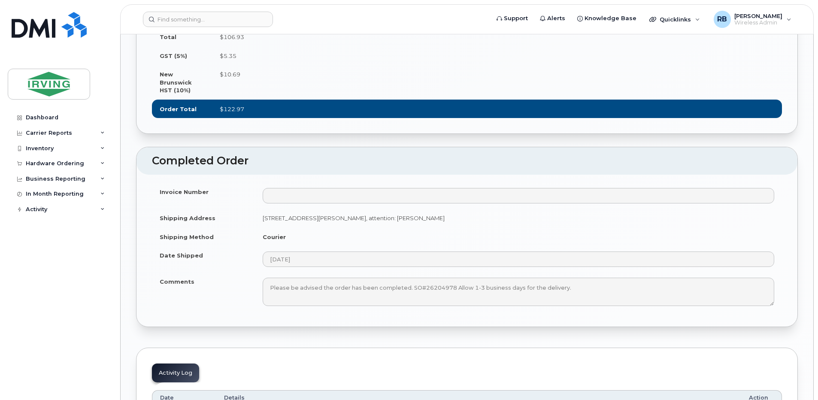
scroll to position [1087, 0]
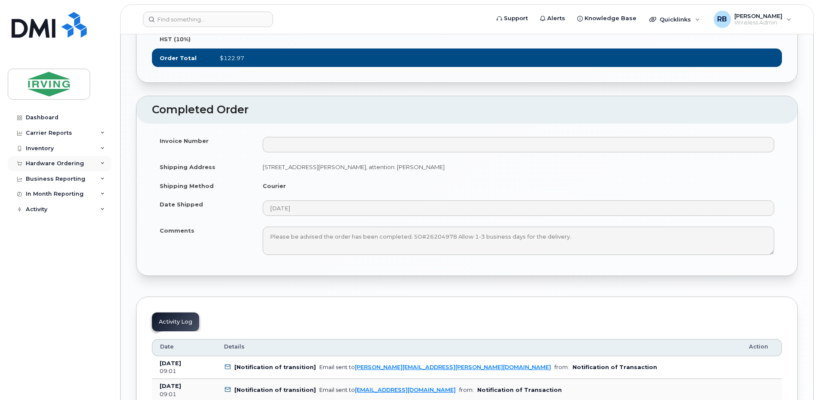
click at [36, 162] on div "Hardware Ordering" at bounding box center [55, 163] width 58 height 7
click at [38, 196] on div "Orders" at bounding box center [40, 196] width 21 height 8
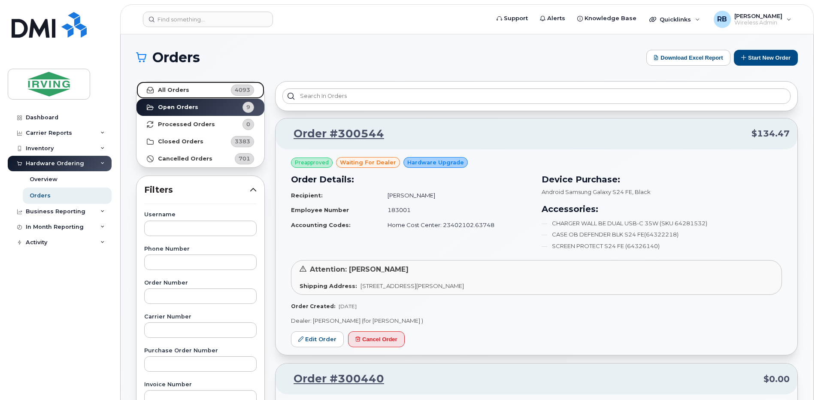
click at [176, 89] on strong "All Orders" at bounding box center [173, 90] width 31 height 7
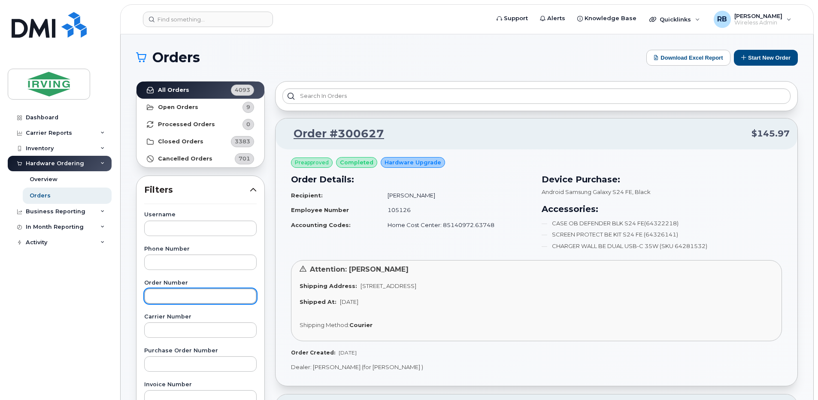
click at [159, 294] on input "text" at bounding box center [200, 295] width 112 height 15
paste input "300161"
type input "300161"
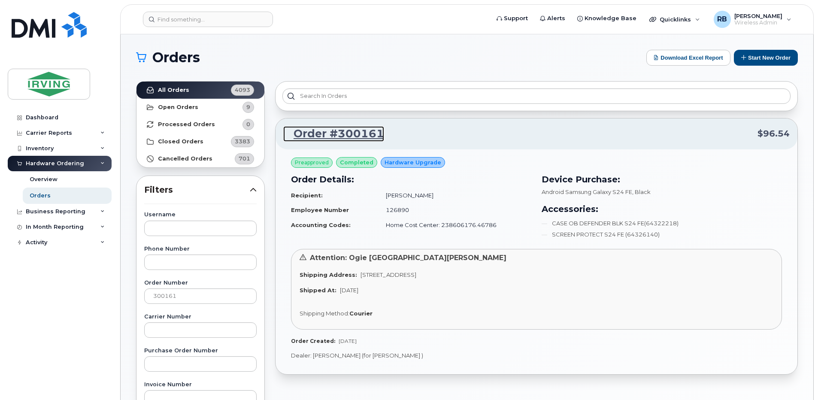
click at [316, 132] on link "Order #300161" at bounding box center [333, 133] width 101 height 15
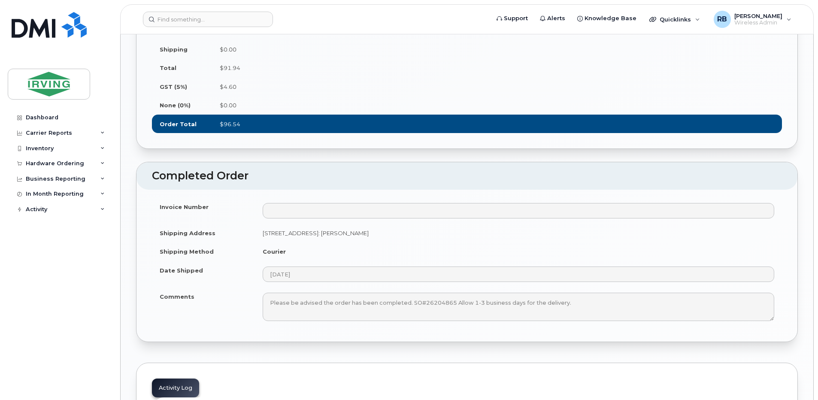
scroll to position [1030, 0]
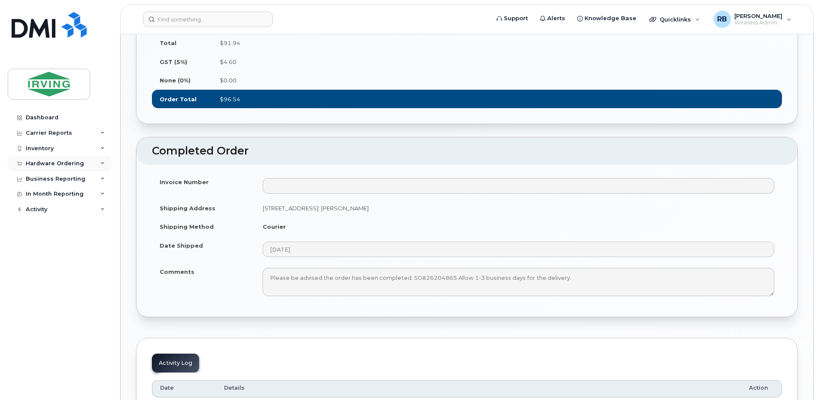
click at [41, 164] on div "Hardware Ordering" at bounding box center [55, 163] width 58 height 7
click at [40, 196] on div "Orders" at bounding box center [40, 196] width 21 height 8
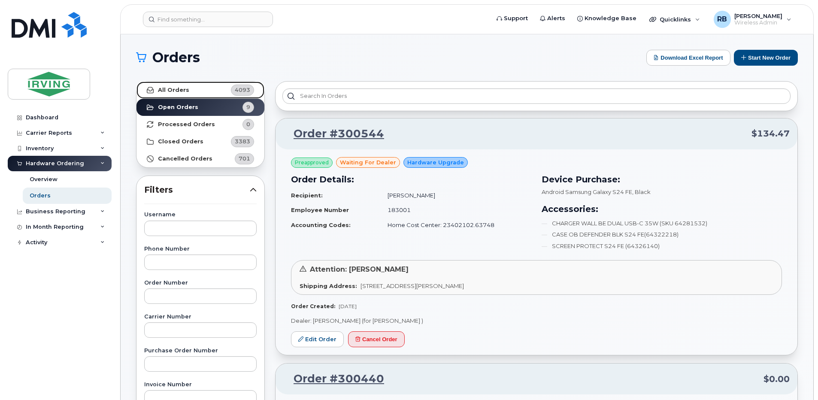
click at [172, 91] on strong "All Orders" at bounding box center [173, 90] width 31 height 7
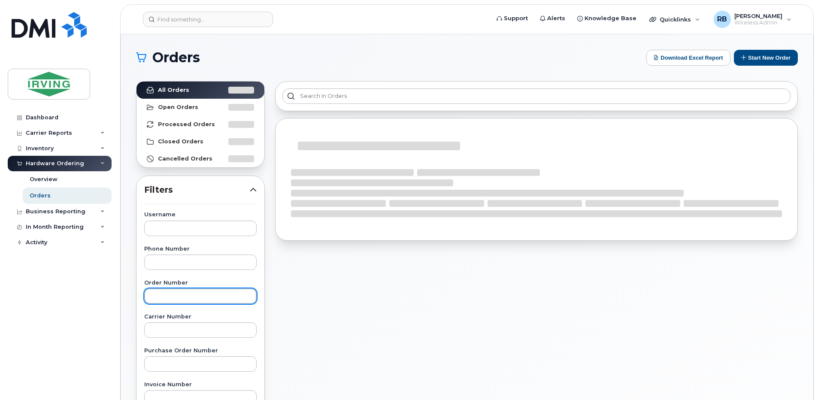
click at [161, 297] on input "text" at bounding box center [200, 295] width 112 height 15
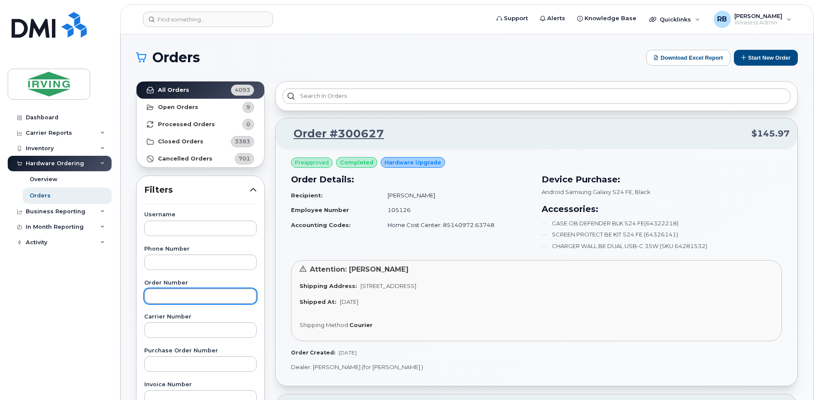
paste input "300056"
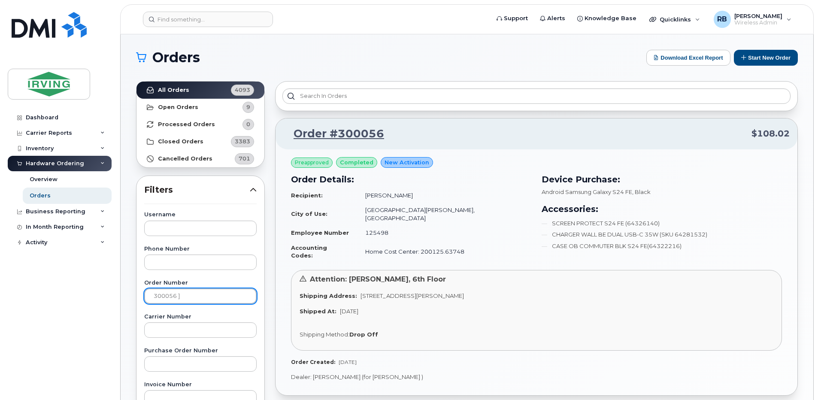
type input "300056 ]"
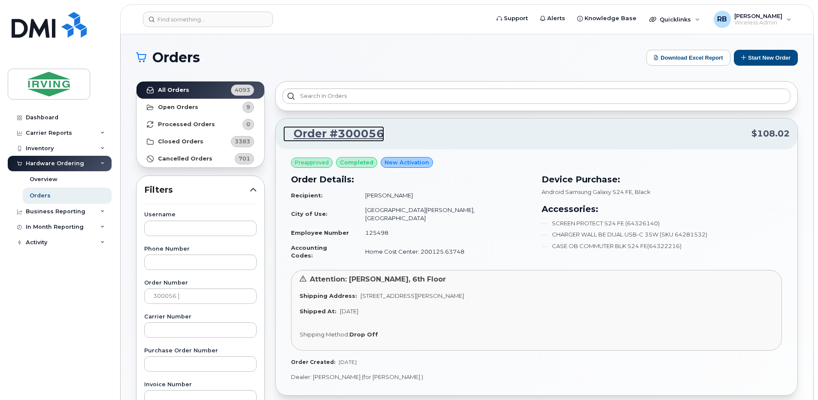
click at [299, 136] on link "Order #300056" at bounding box center [333, 133] width 101 height 15
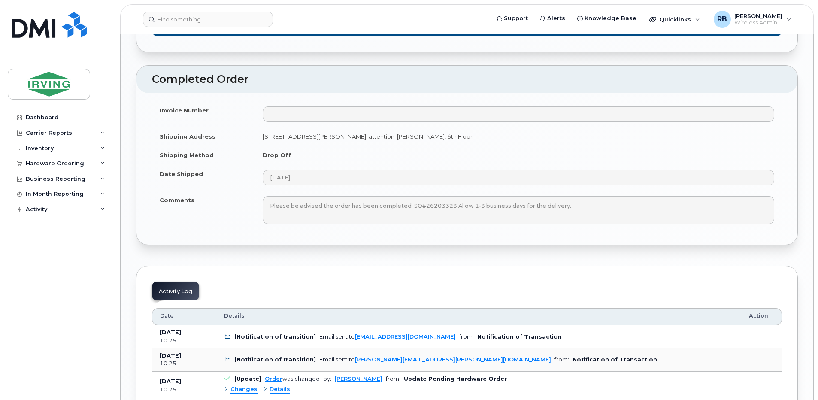
scroll to position [1145, 0]
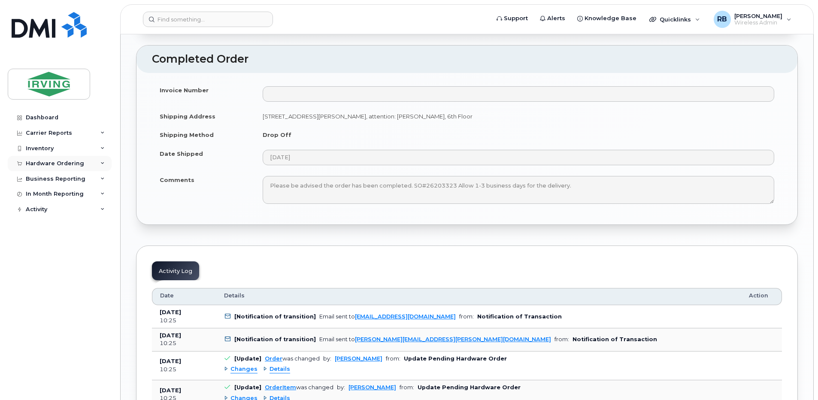
click at [40, 160] on div "Hardware Ordering" at bounding box center [55, 163] width 58 height 7
click at [36, 195] on div "Orders" at bounding box center [40, 196] width 21 height 8
